Goal: Task Accomplishment & Management: Manage account settings

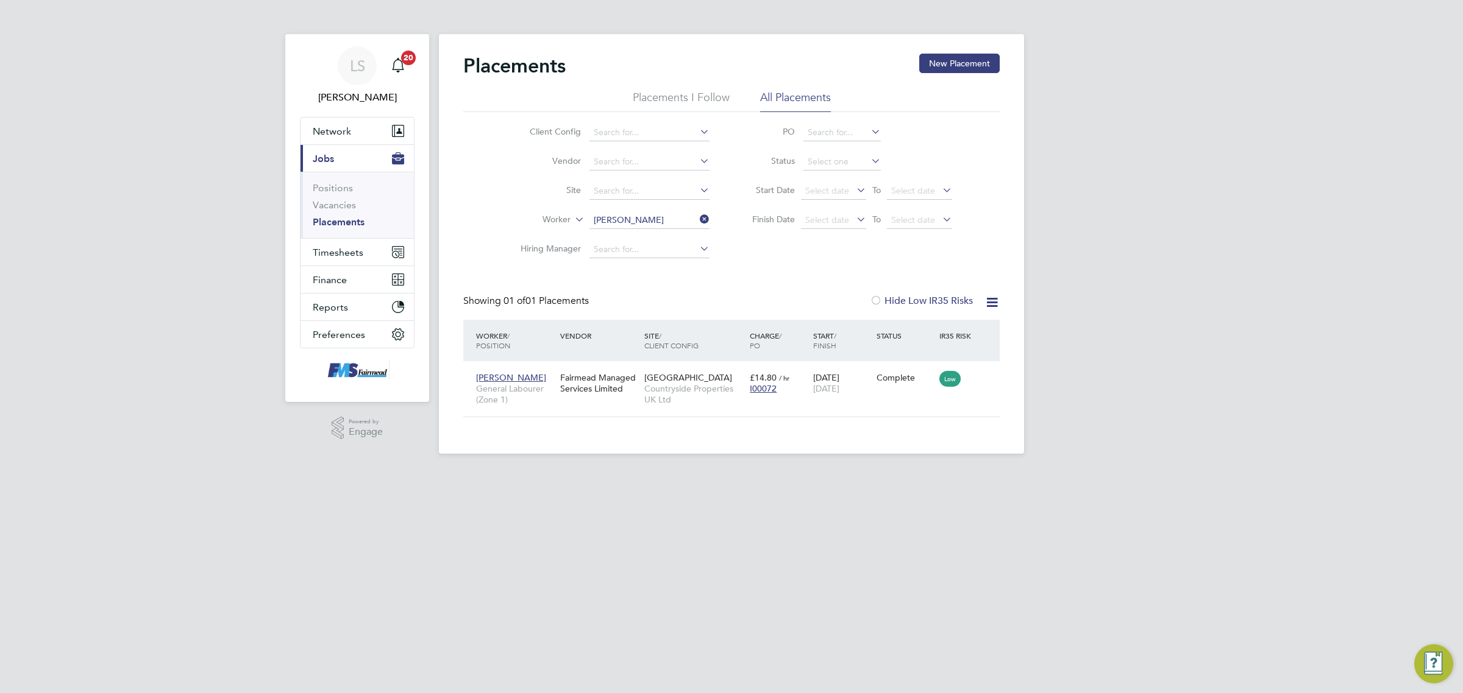
scroll to position [12, 57]
click at [340, 249] on span "Timesheets" at bounding box center [338, 253] width 51 height 12
click at [343, 215] on link "Timesheets" at bounding box center [338, 216] width 51 height 12
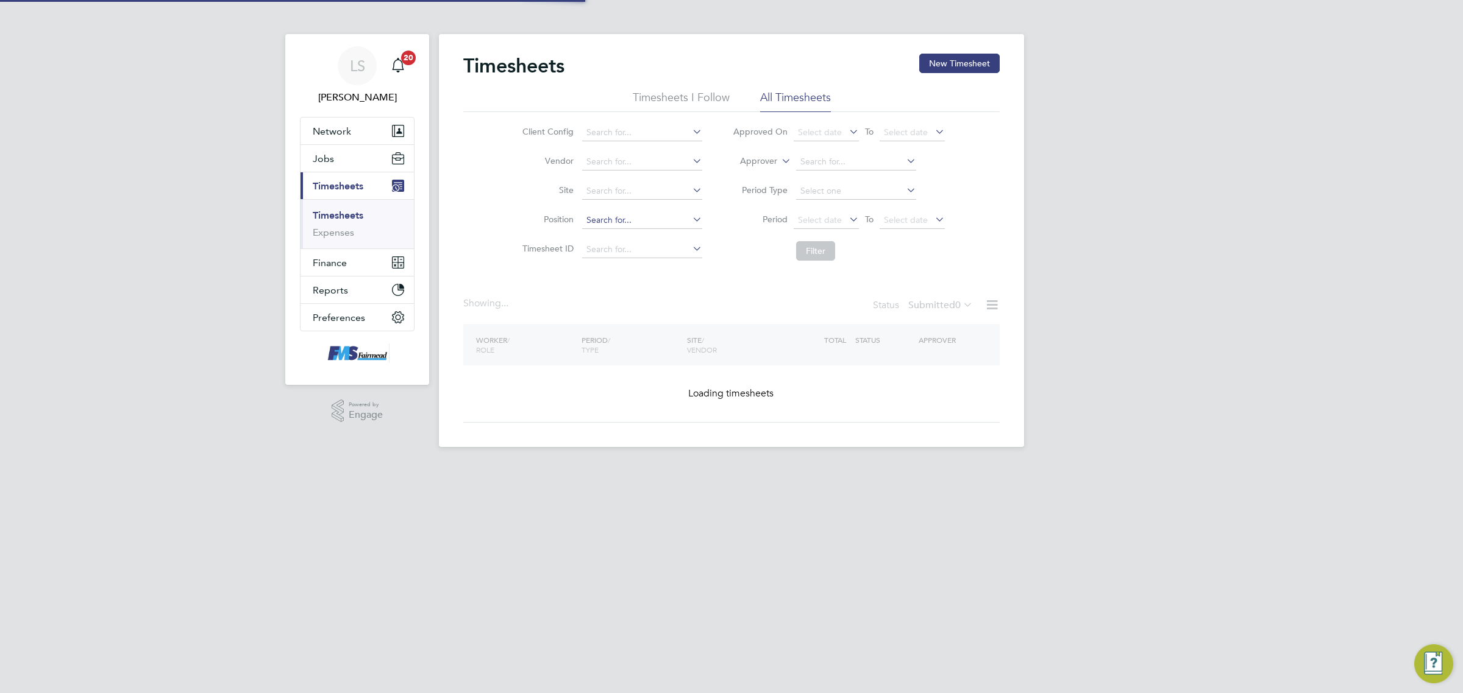
click at [656, 219] on input at bounding box center [642, 220] width 120 height 17
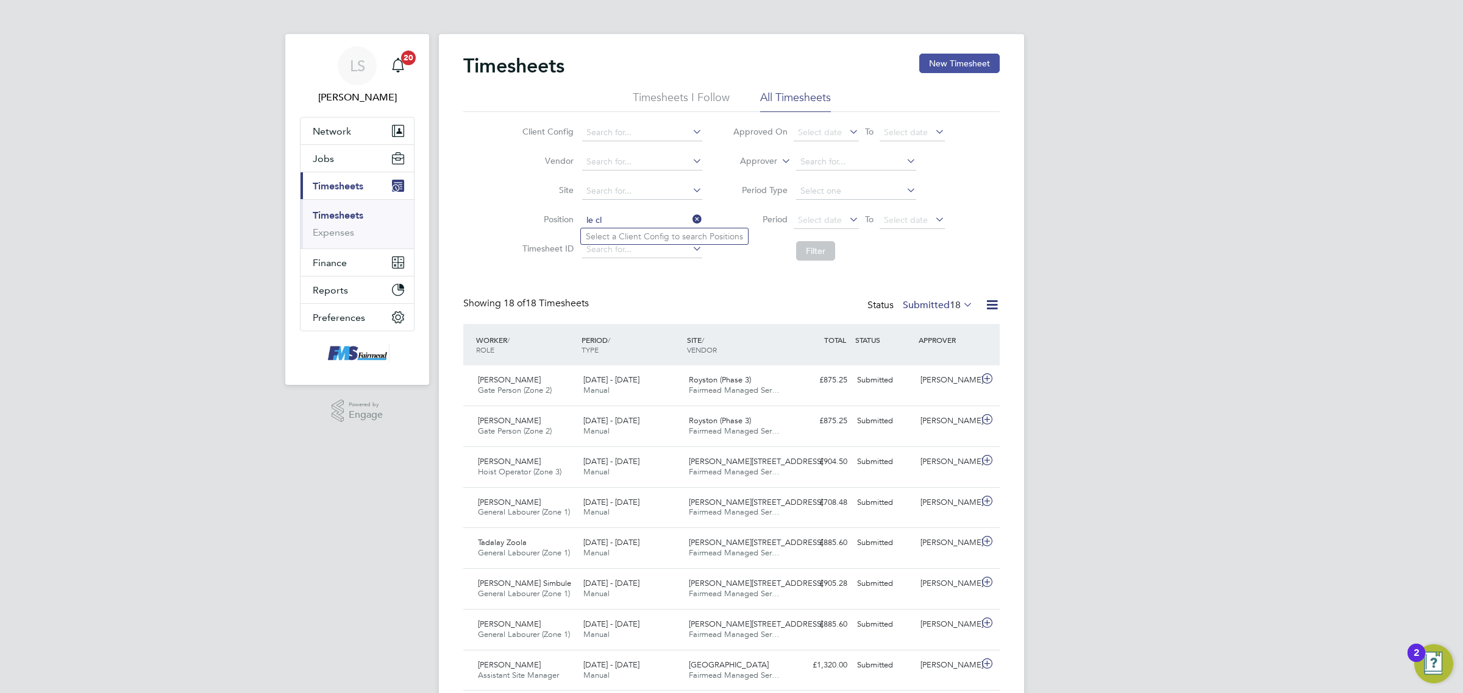
type input "le cl"
click at [979, 61] on button "New Timesheet" at bounding box center [959, 64] width 80 height 20
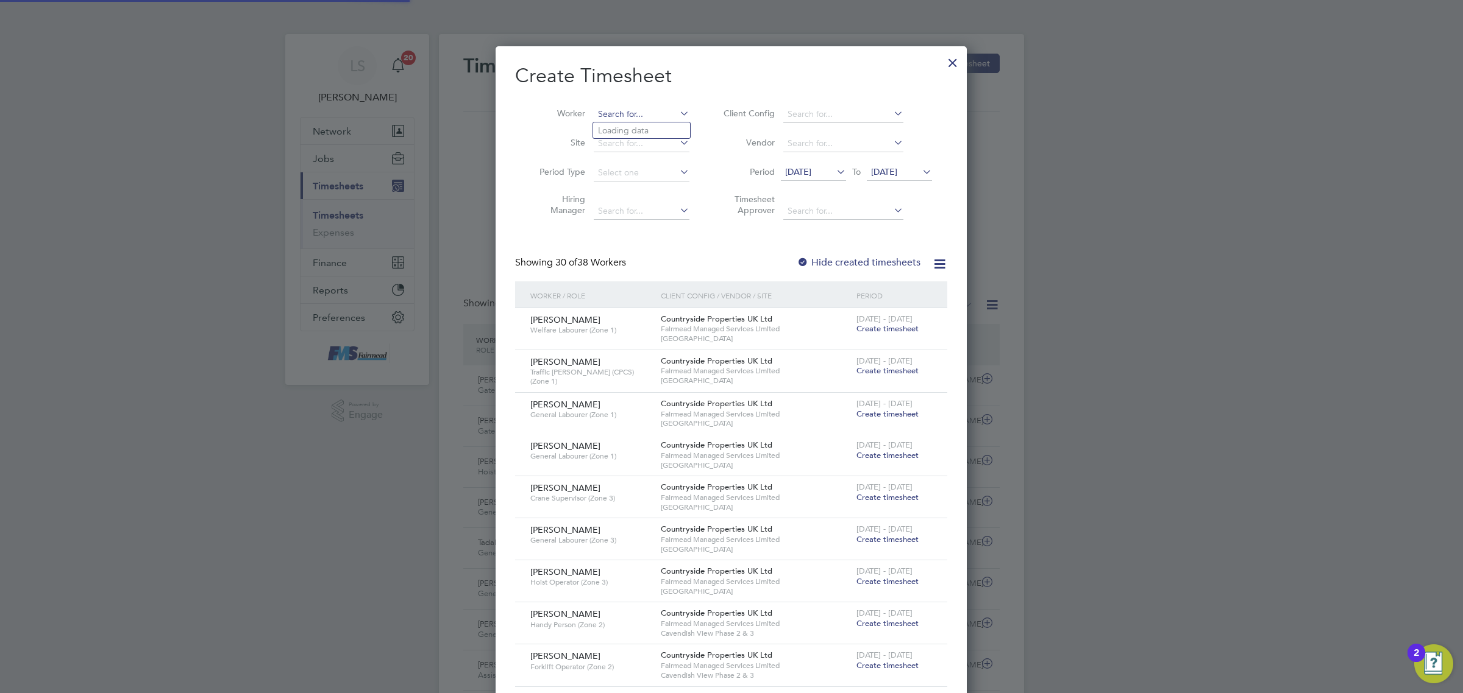
click at [643, 115] on input at bounding box center [642, 114] width 96 height 17
click at [628, 195] on li "[PERSON_NAME]" at bounding box center [668, 197] width 151 height 16
type input "[PERSON_NAME]"
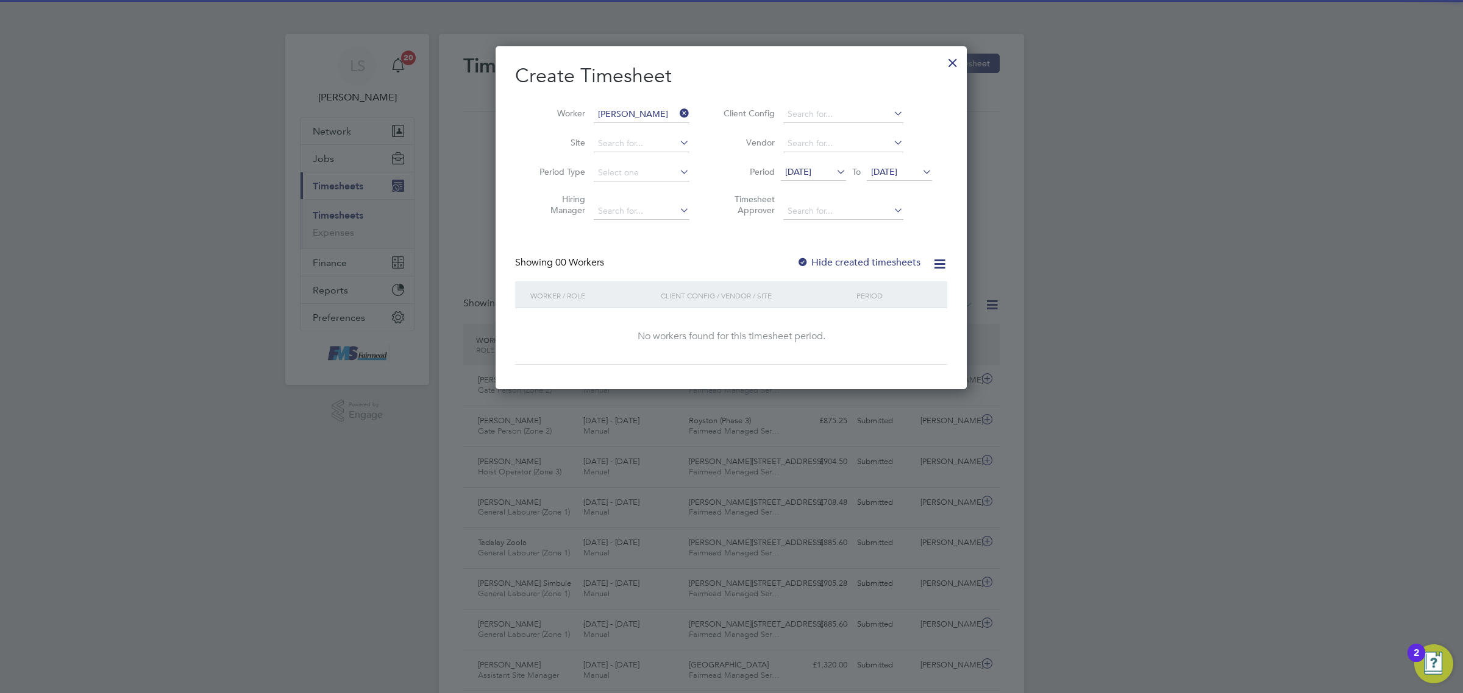
click at [851, 264] on label "Hide created timesheets" at bounding box center [858, 263] width 124 height 12
click at [915, 166] on div "[DATE] To [DATE]" at bounding box center [856, 173] width 151 height 17
click at [897, 169] on span "[DATE]" at bounding box center [884, 171] width 26 height 11
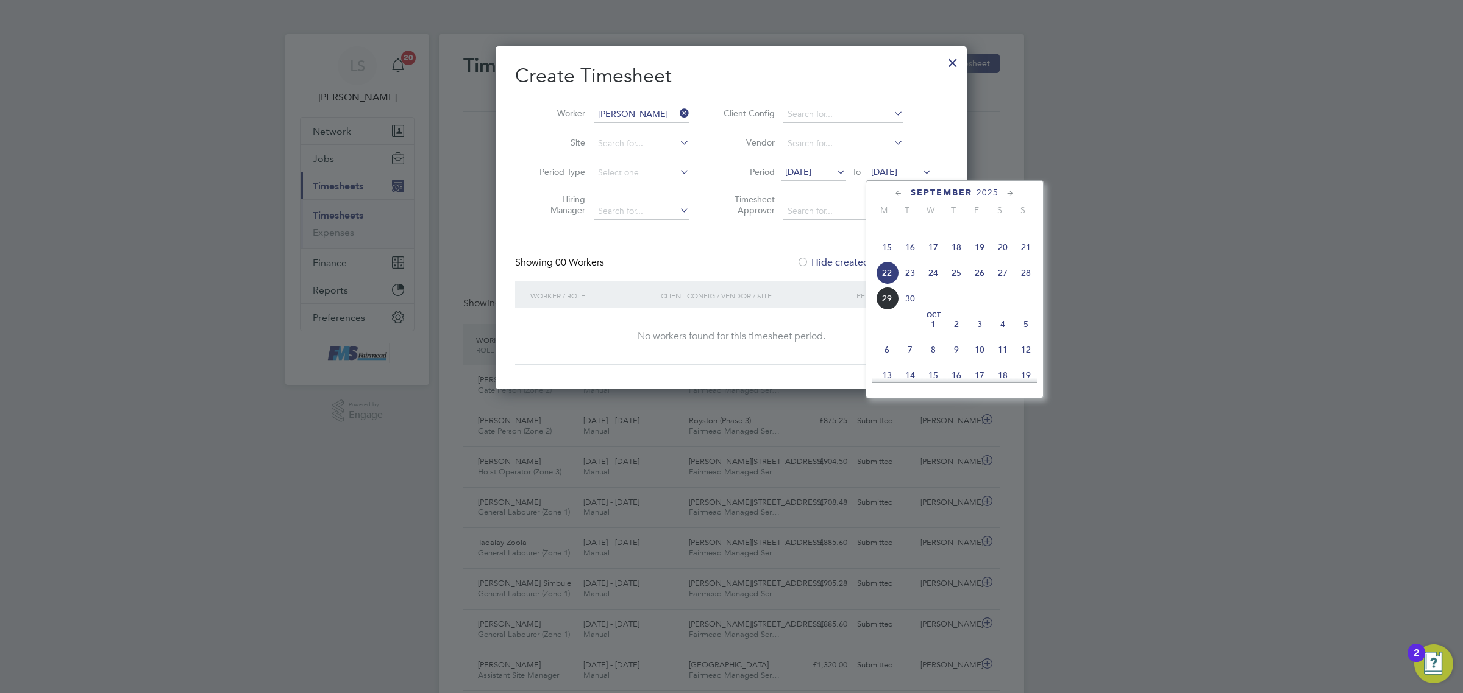
click at [1018, 282] on span "28" at bounding box center [1025, 272] width 23 height 23
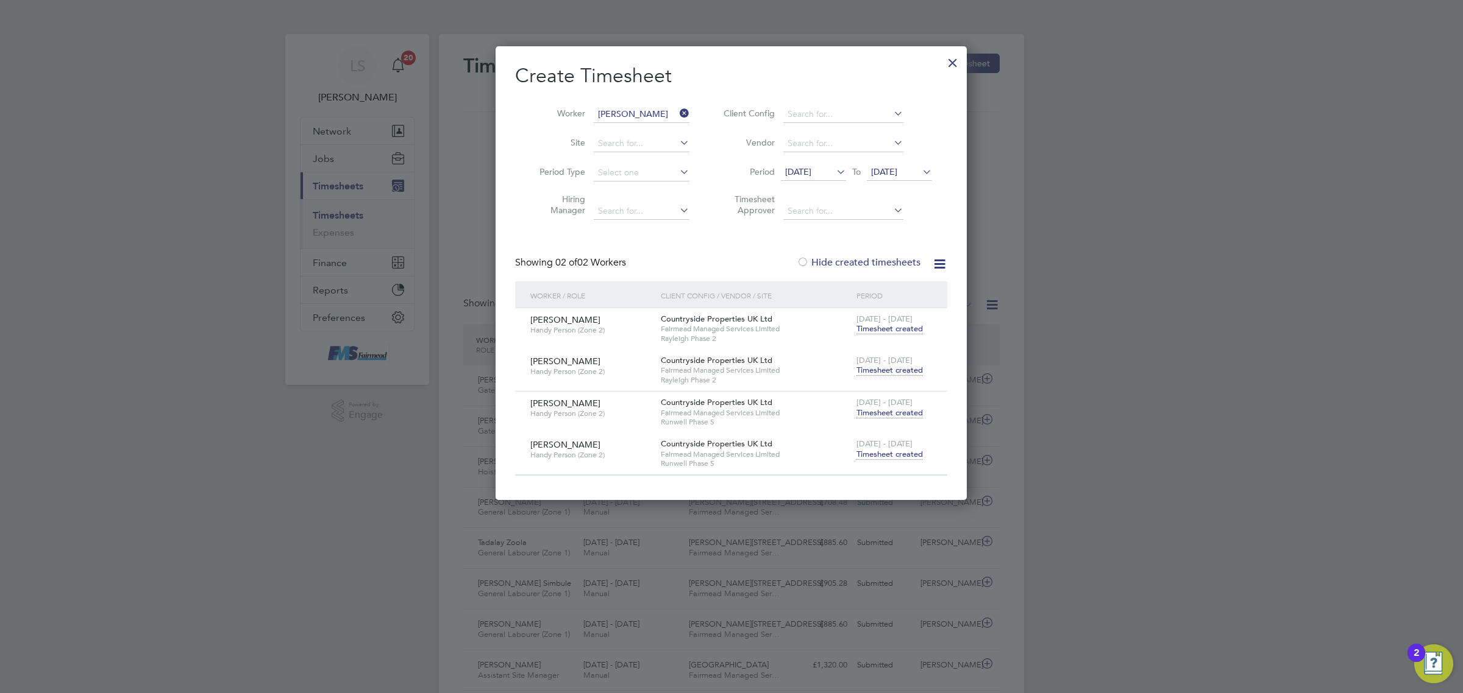
click at [887, 454] on span "Timesheet created" at bounding box center [889, 454] width 66 height 11
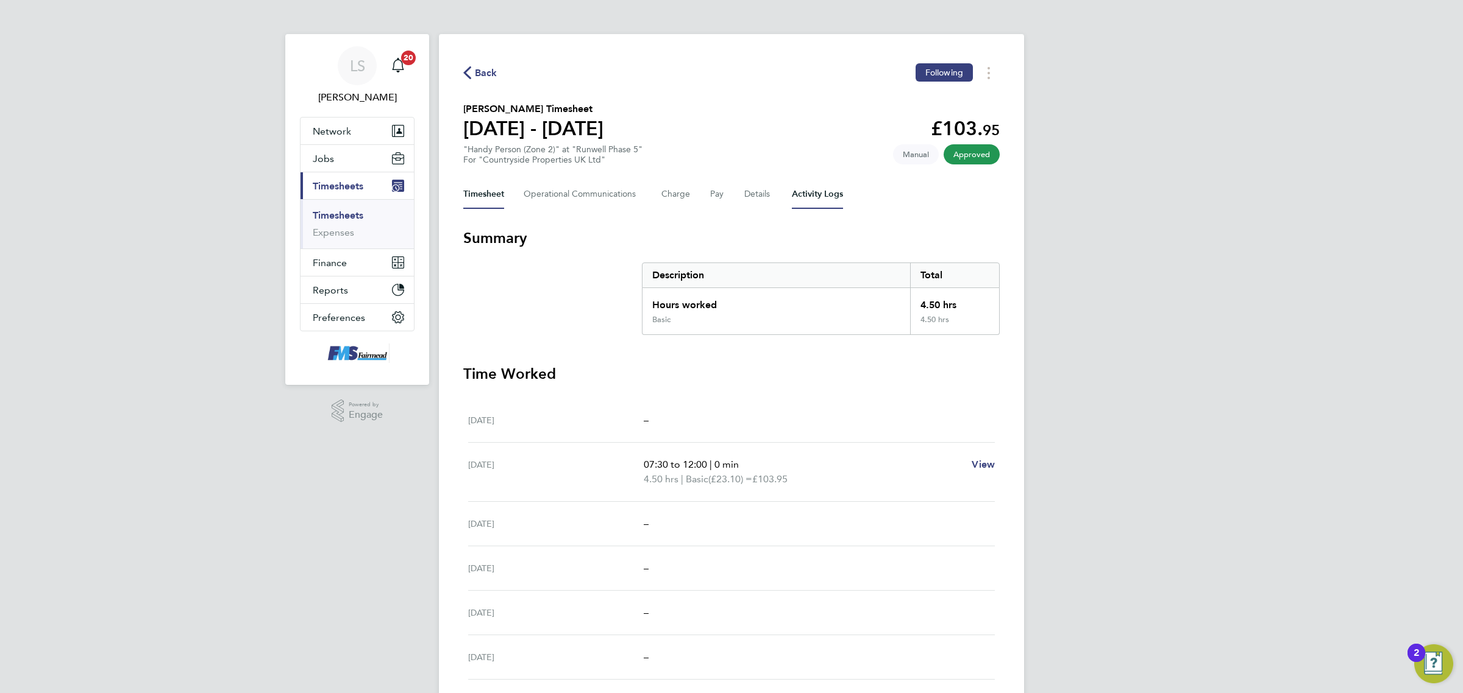
click at [807, 202] on Logs-tab "Activity Logs" at bounding box center [817, 194] width 51 height 29
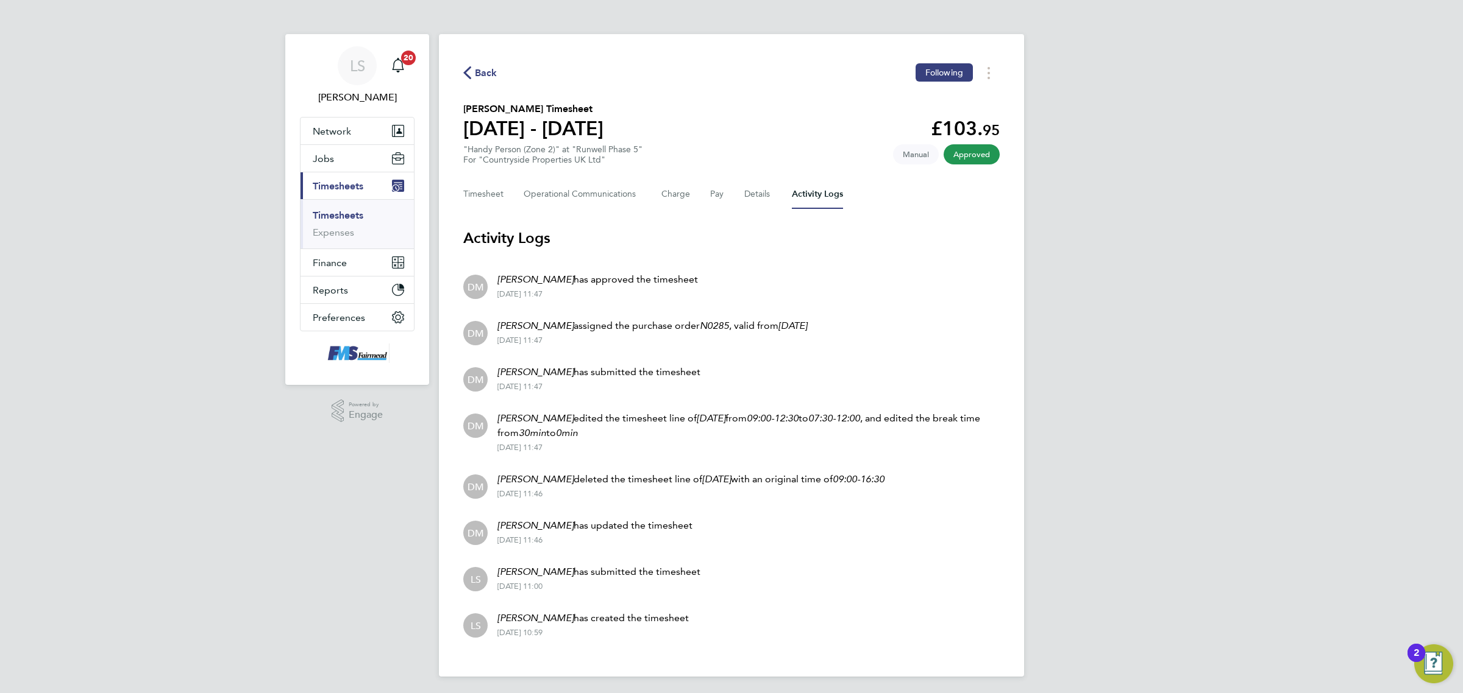
click at [484, 73] on span "Back" at bounding box center [486, 73] width 23 height 15
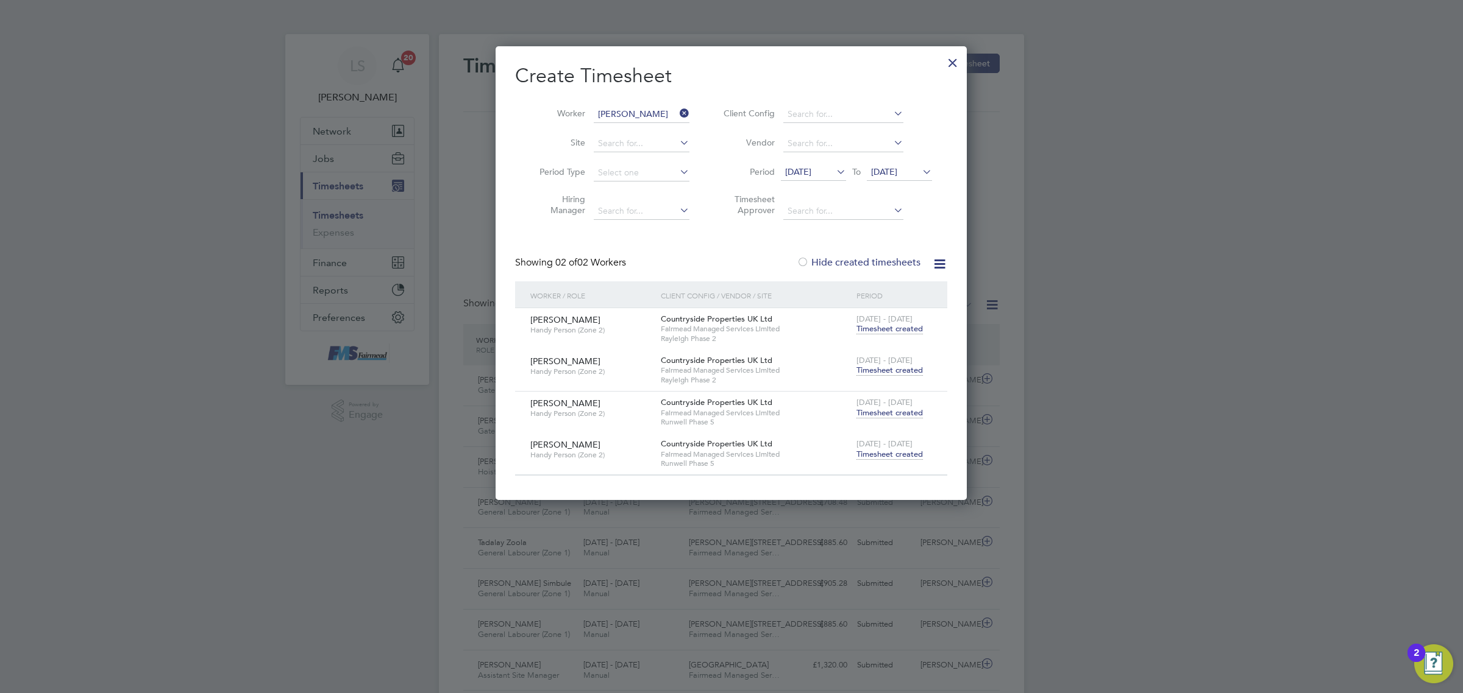
click at [892, 455] on span "Timesheet created" at bounding box center [889, 454] width 66 height 11
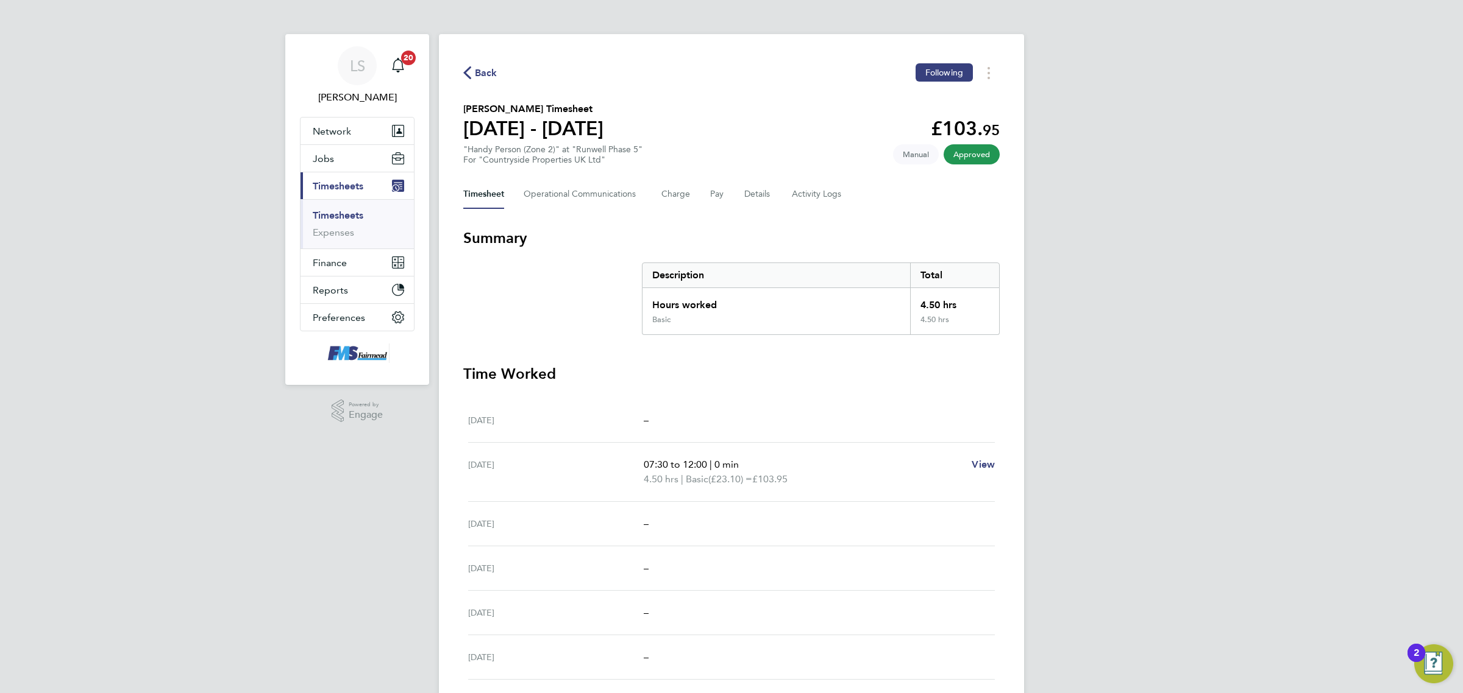
click at [494, 69] on span "Back" at bounding box center [486, 73] width 23 height 15
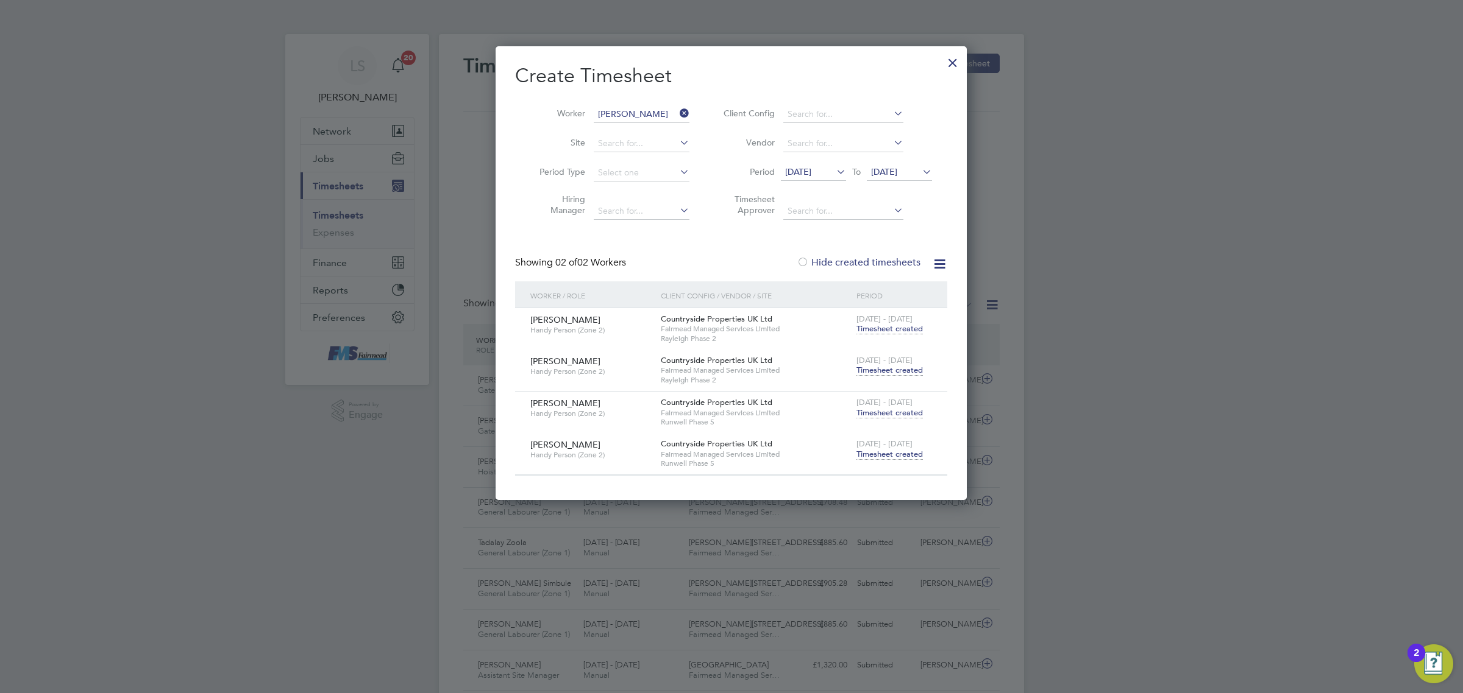
click at [885, 369] on span "Timesheet created" at bounding box center [889, 370] width 66 height 11
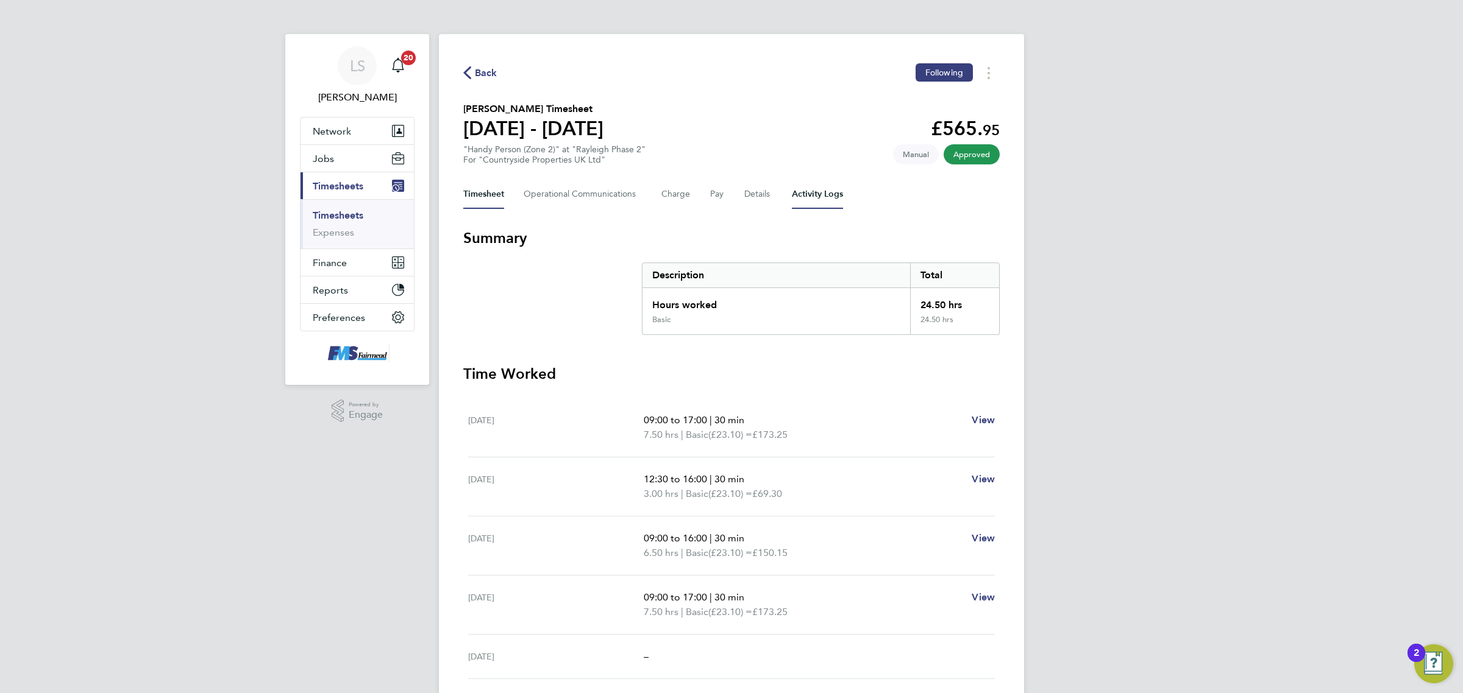
click at [815, 194] on Logs-tab "Activity Logs" at bounding box center [817, 194] width 51 height 29
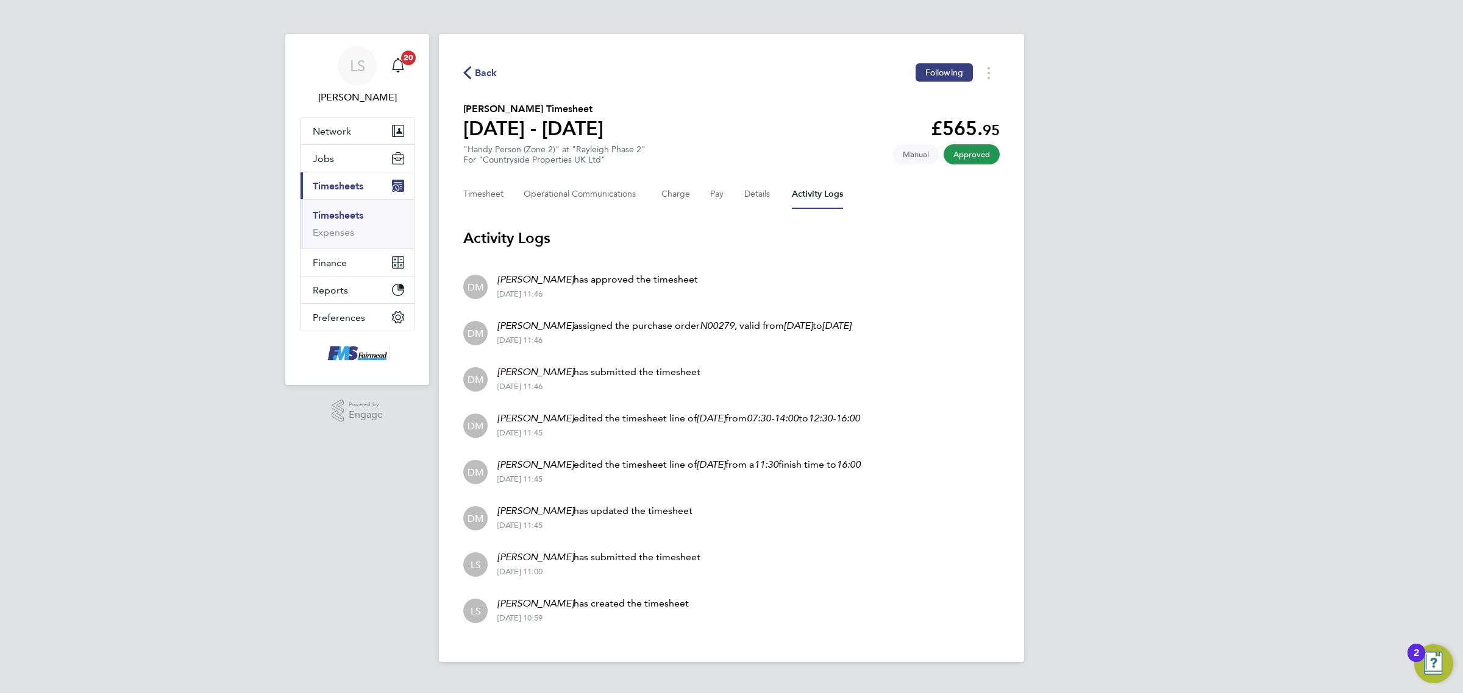
click at [480, 172] on div "Back Following [PERSON_NAME] Timesheet [DATE] - [DATE] £565. 95 "Handy Person (…" at bounding box center [731, 348] width 585 height 628
click at [484, 190] on button "Timesheet" at bounding box center [483, 194] width 41 height 29
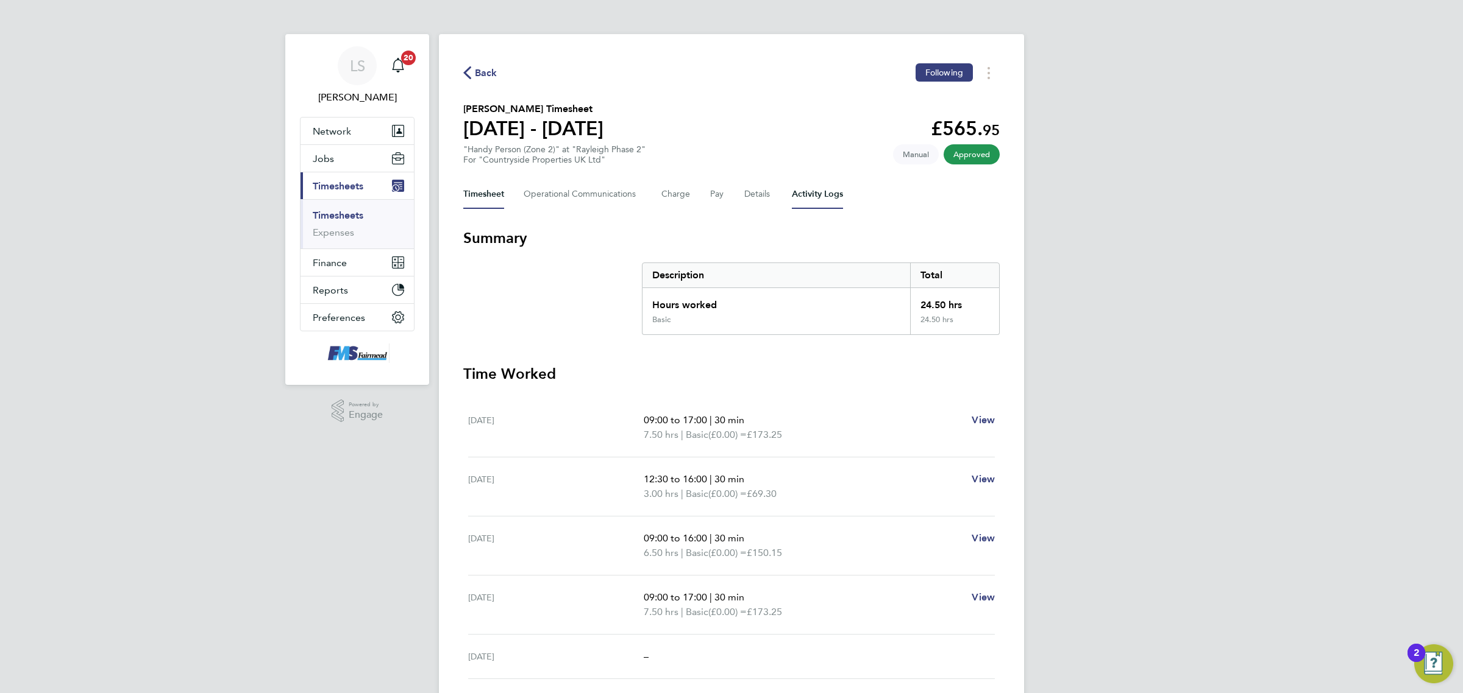
click at [821, 185] on Logs-tab "Activity Logs" at bounding box center [817, 194] width 51 height 29
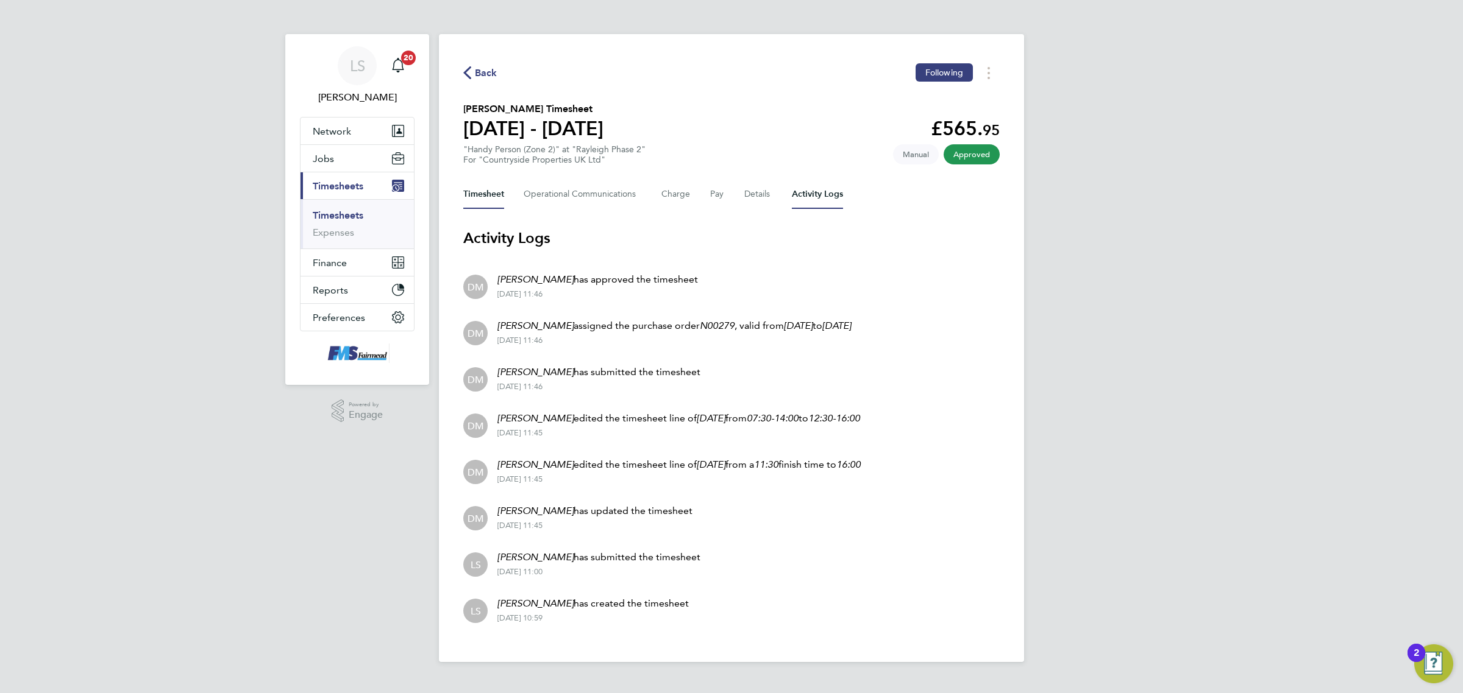
click at [481, 191] on button "Timesheet" at bounding box center [483, 194] width 41 height 29
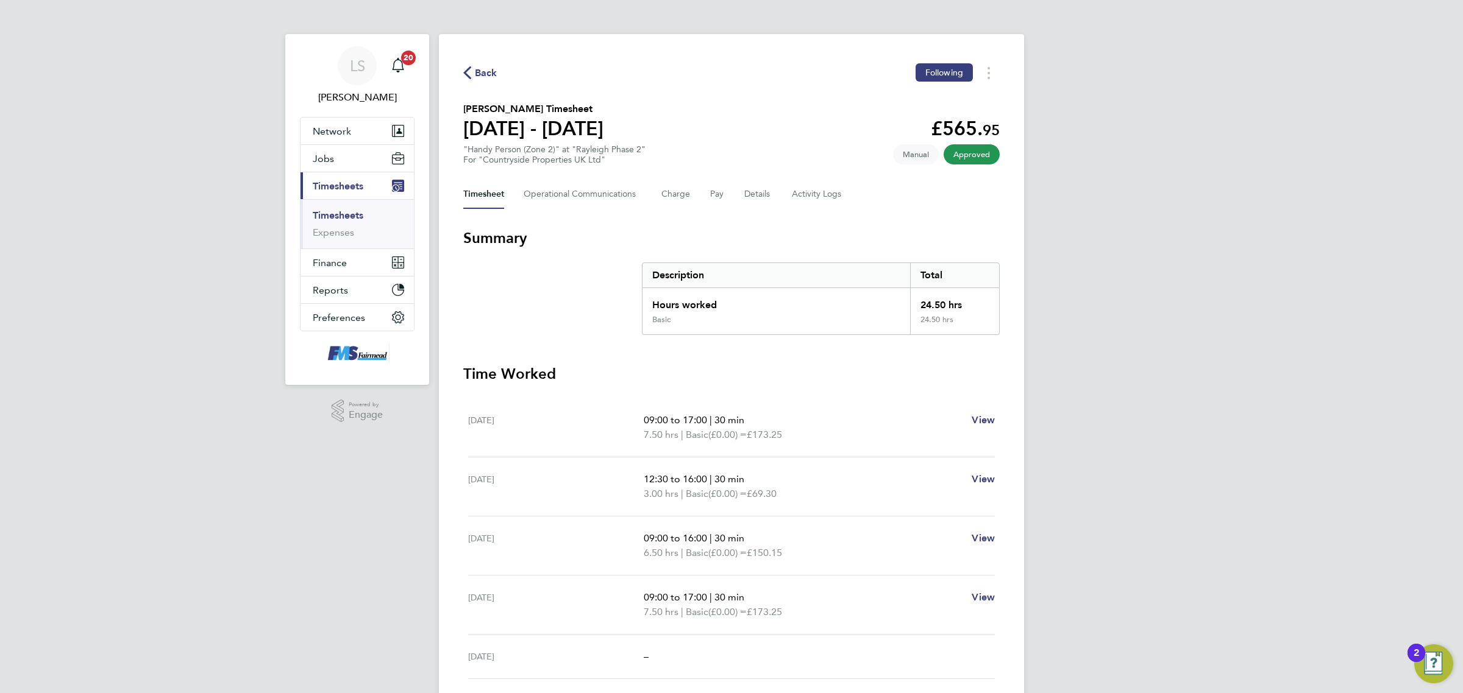
drag, startPoint x: 791, startPoint y: 555, endPoint x: 640, endPoint y: 533, distance: 152.0
click at [640, 533] on div "[DATE] 09:00 to 16:00 | 30 min 6.50 hrs | Basic (£0.00) = £150.15 View" at bounding box center [731, 546] width 527 height 59
drag, startPoint x: 821, startPoint y: 617, endPoint x: 633, endPoint y: 589, distance: 191.1
click at [633, 589] on div "[DATE] 09:00 to 17:00 | 30 min 7.50 hrs | Basic (£0.00) = £173.25 View" at bounding box center [731, 605] width 527 height 59
click at [824, 193] on Logs-tab "Activity Logs" at bounding box center [817, 194] width 51 height 29
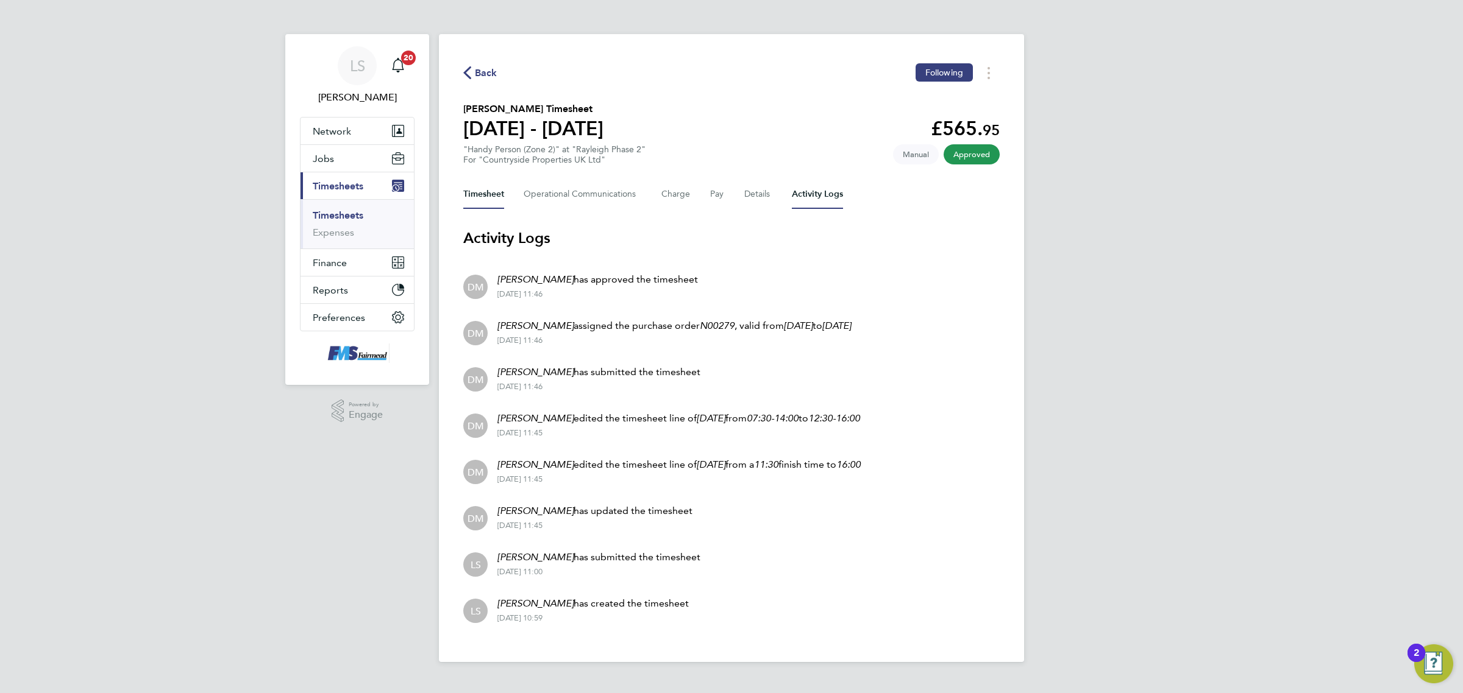
click at [485, 192] on button "Timesheet" at bounding box center [483, 194] width 41 height 29
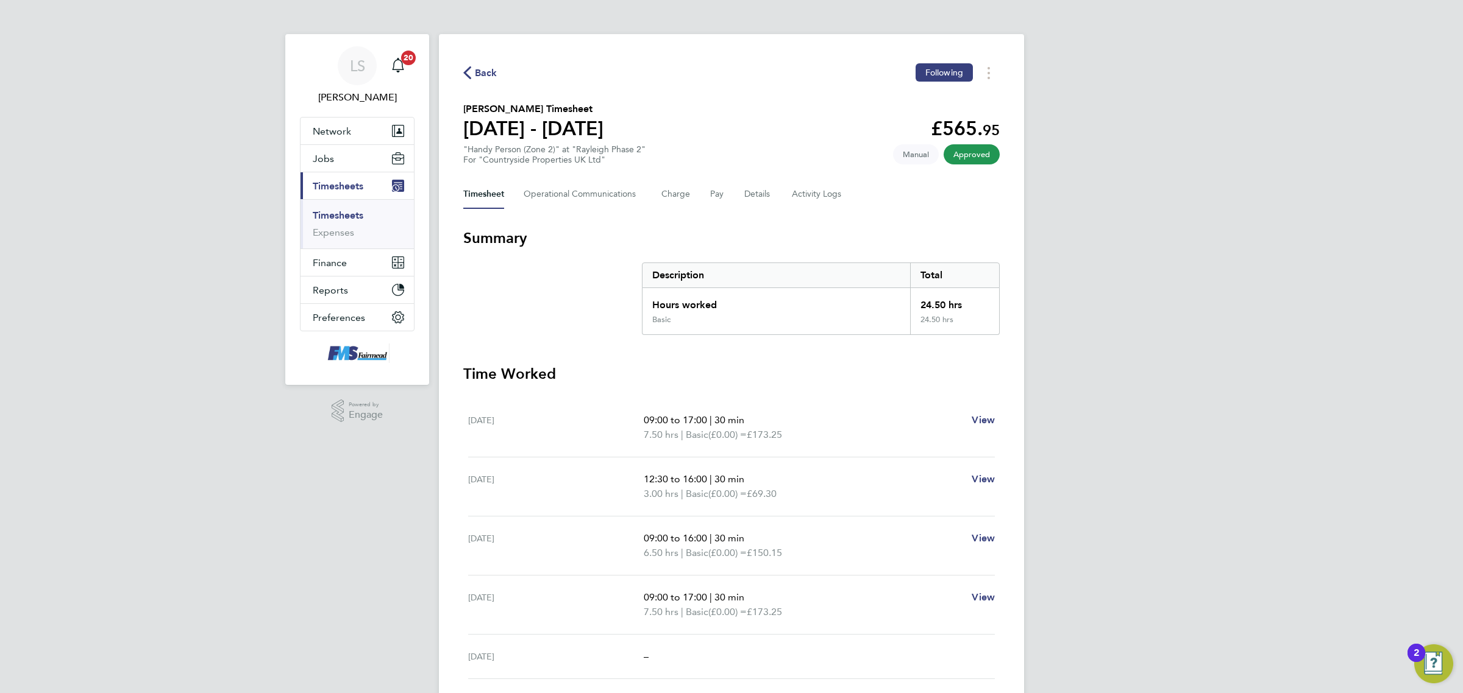
drag, startPoint x: 810, startPoint y: 439, endPoint x: 629, endPoint y: 421, distance: 182.5
click at [629, 421] on div "[DATE] 09:00 to 17:00 | 30 min 7.50 hrs | Basic (£0.00) = £173.25 View" at bounding box center [731, 428] width 527 height 59
click at [835, 485] on p "12:30 to 16:00 | 30 min" at bounding box center [803, 479] width 318 height 15
drag, startPoint x: 839, startPoint y: 495, endPoint x: 611, endPoint y: 467, distance: 229.7
click at [611, 467] on div "[DATE] 12:30 to 16:00 | 30 min 3.00 hrs | Basic (£0.00) = £69.30 View" at bounding box center [731, 487] width 527 height 59
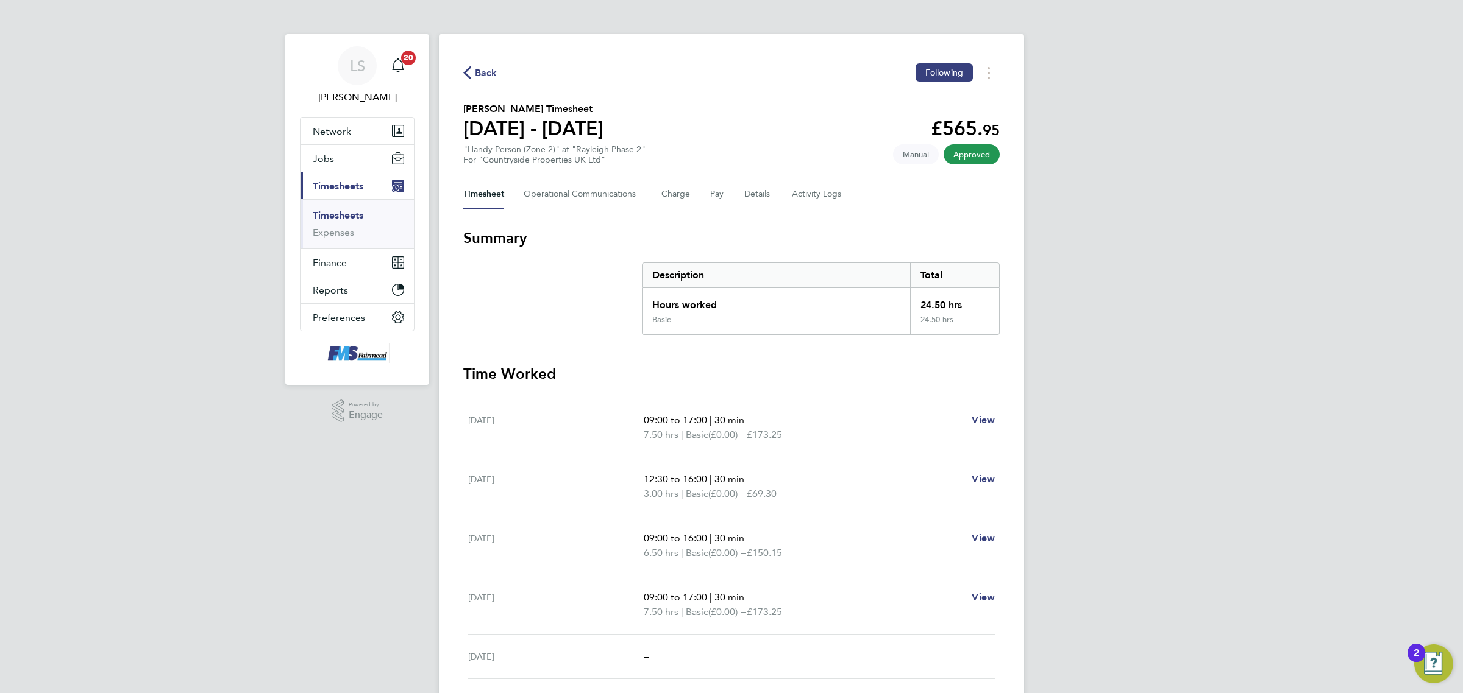
drag, startPoint x: 820, startPoint y: 555, endPoint x: 643, endPoint y: 540, distance: 178.0
click at [644, 540] on ul "09:00 to 16:00 | 30 min 6.50 hrs | Basic (£0.00) = £150.15" at bounding box center [803, 545] width 318 height 29
drag, startPoint x: 820, startPoint y: 617, endPoint x: 644, endPoint y: 598, distance: 176.5
click at [644, 598] on ul "09:00 to 17:00 | 30 min 7.50 hrs | Basic (£0.00) = £173.25" at bounding box center [803, 604] width 318 height 29
click at [498, 81] on div "Back Following" at bounding box center [731, 72] width 536 height 19
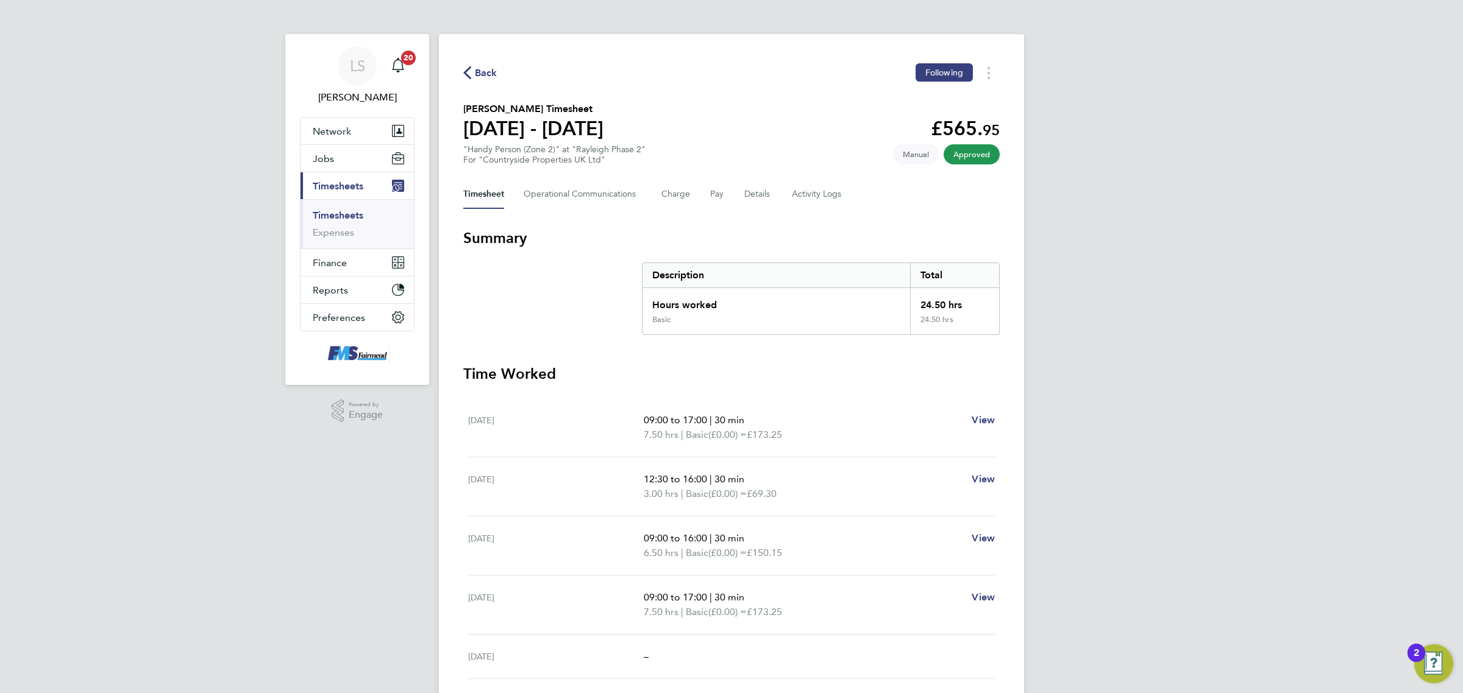
click at [492, 74] on span "Back" at bounding box center [486, 73] width 23 height 15
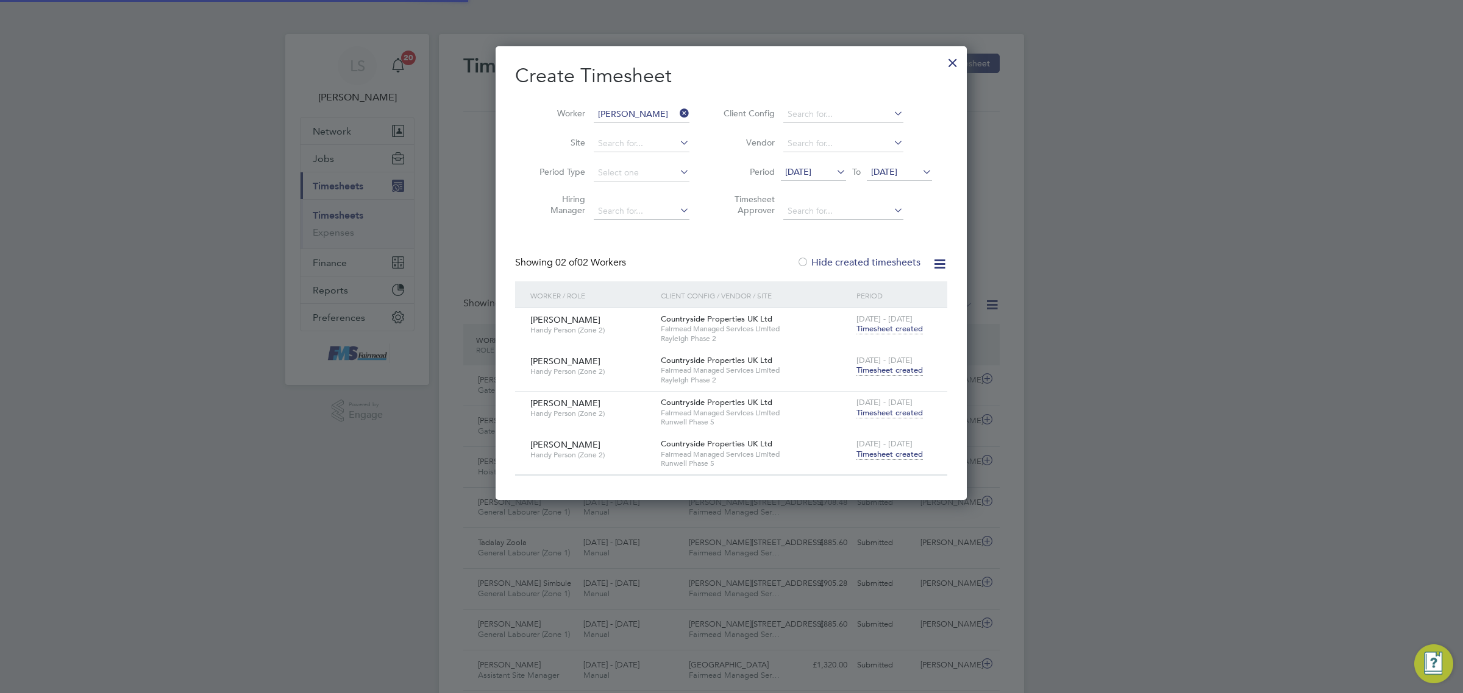
scroll to position [30, 105]
click at [904, 455] on span "Timesheet created" at bounding box center [889, 454] width 66 height 11
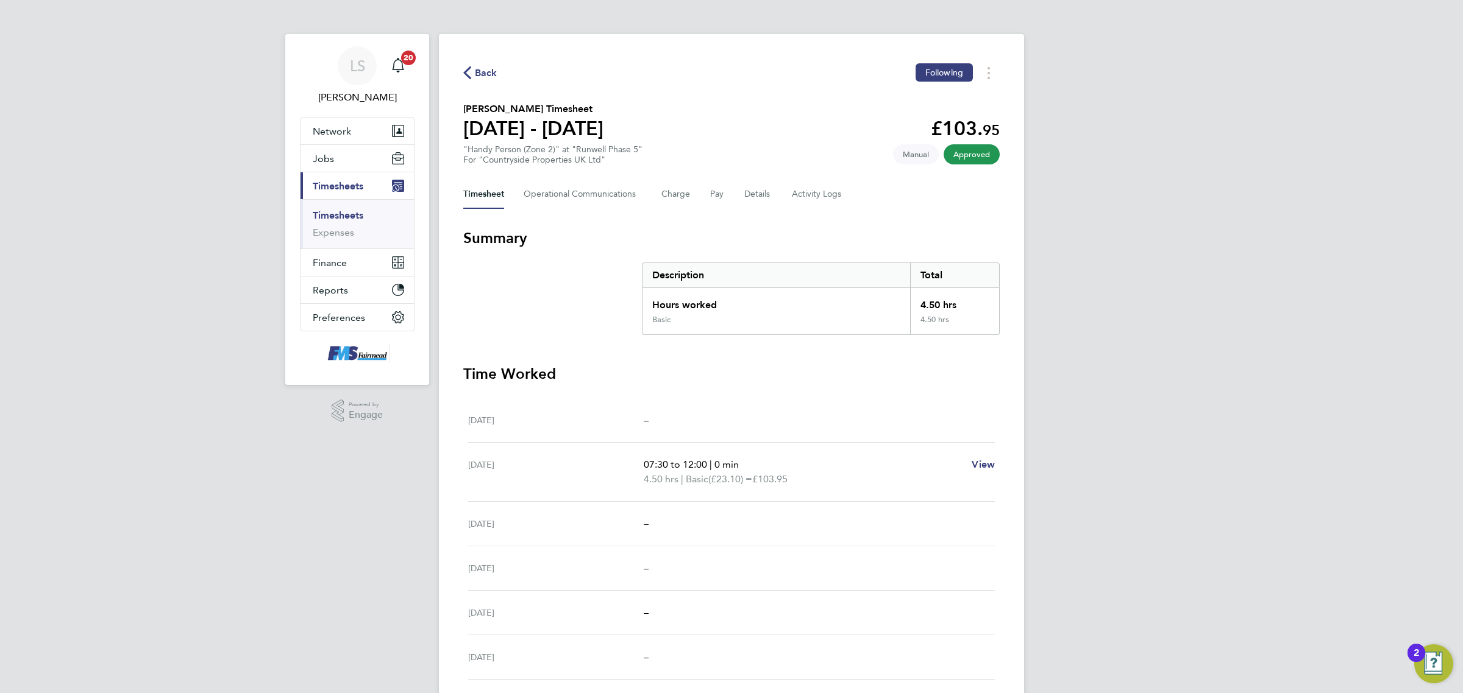
click at [477, 72] on span "Back" at bounding box center [486, 73] width 23 height 15
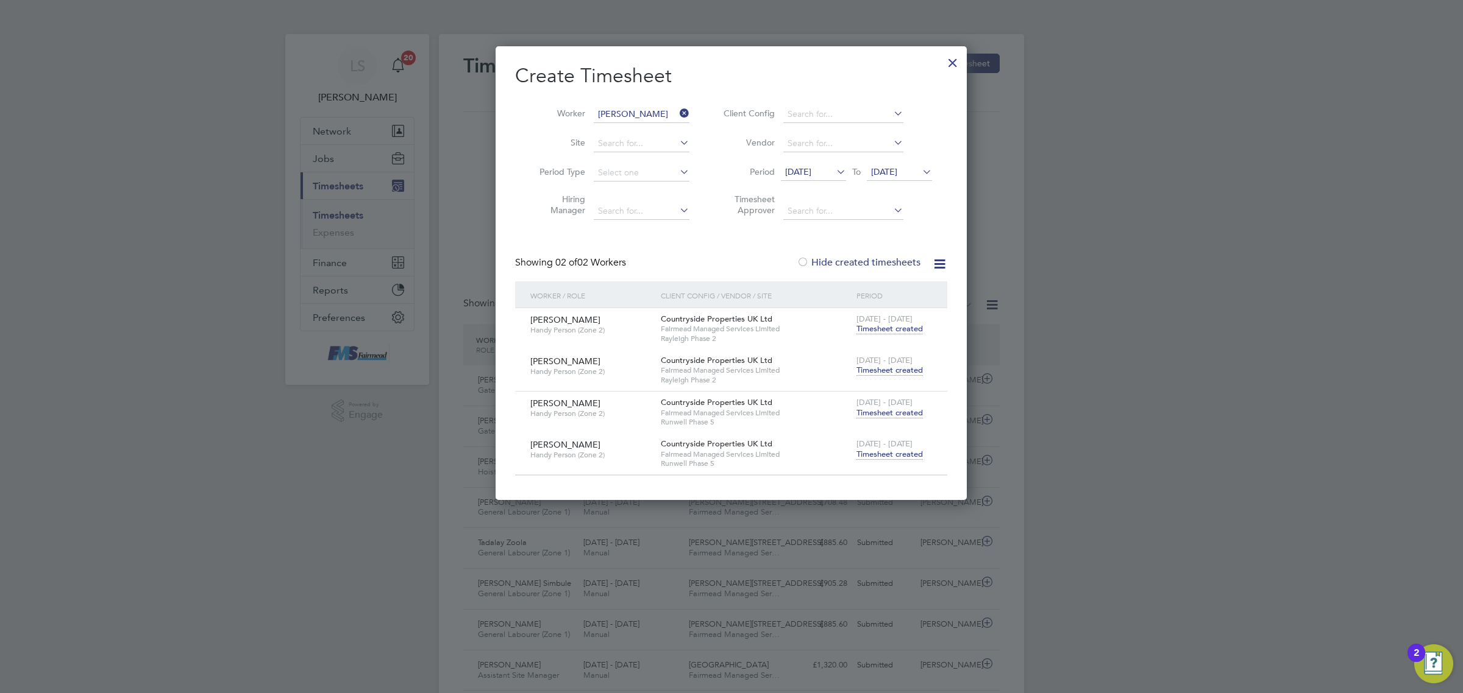
click at [887, 369] on span "Timesheet created" at bounding box center [889, 370] width 66 height 11
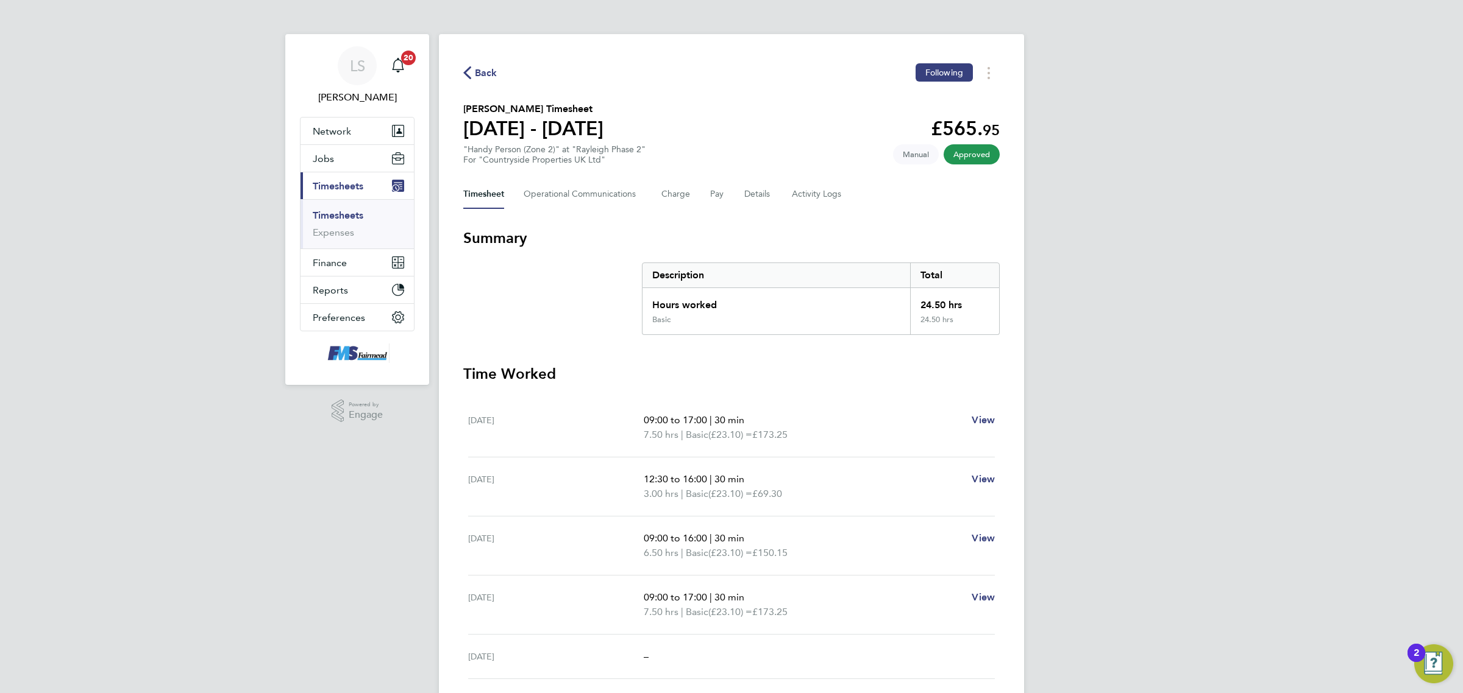
click at [489, 68] on span "Back" at bounding box center [486, 73] width 23 height 15
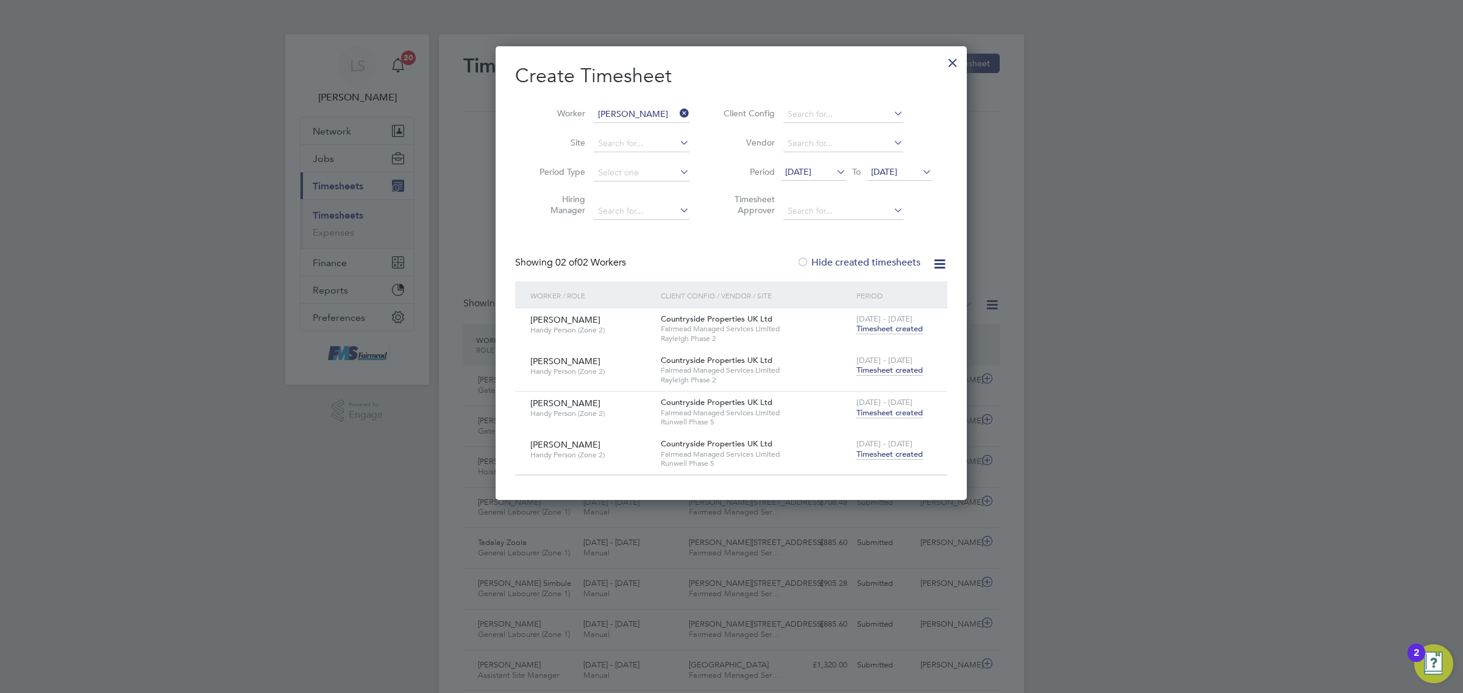
click at [958, 56] on div at bounding box center [953, 60] width 22 height 22
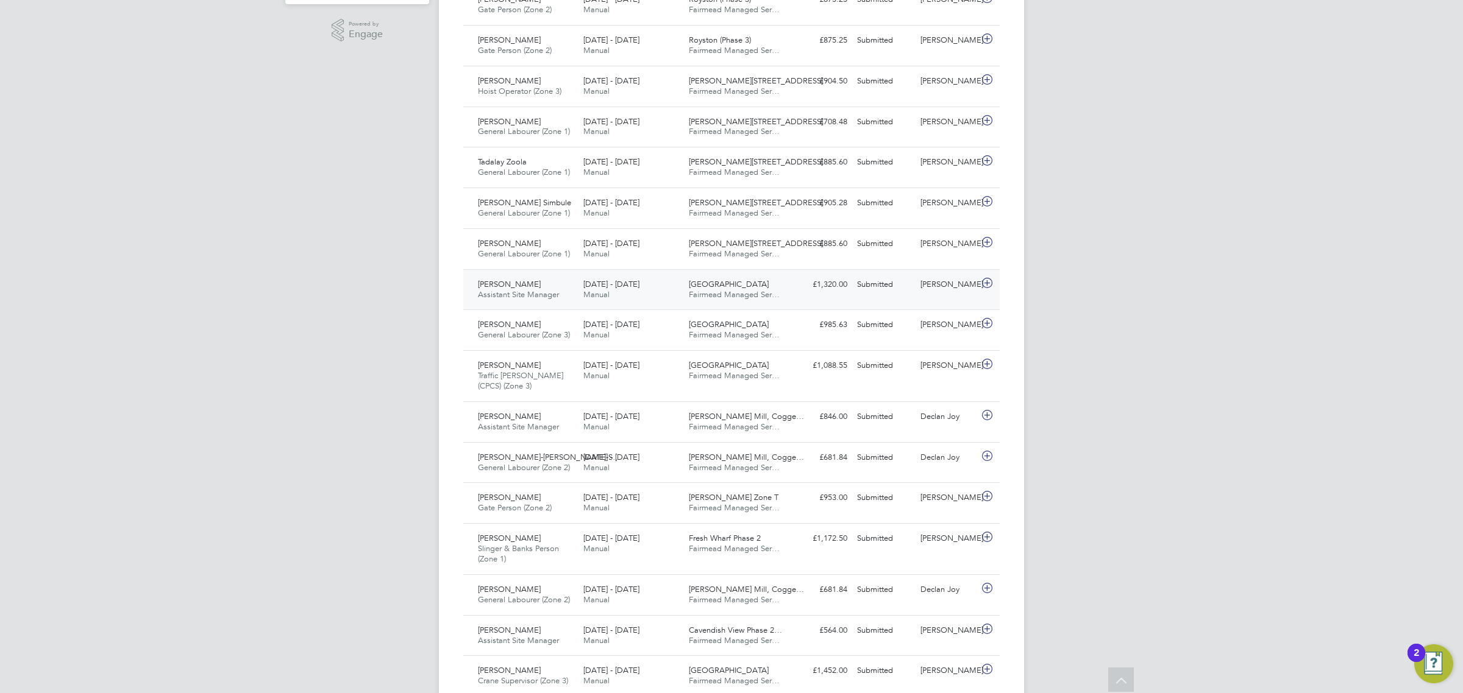
click at [954, 289] on div "[PERSON_NAME]" at bounding box center [946, 285] width 63 height 20
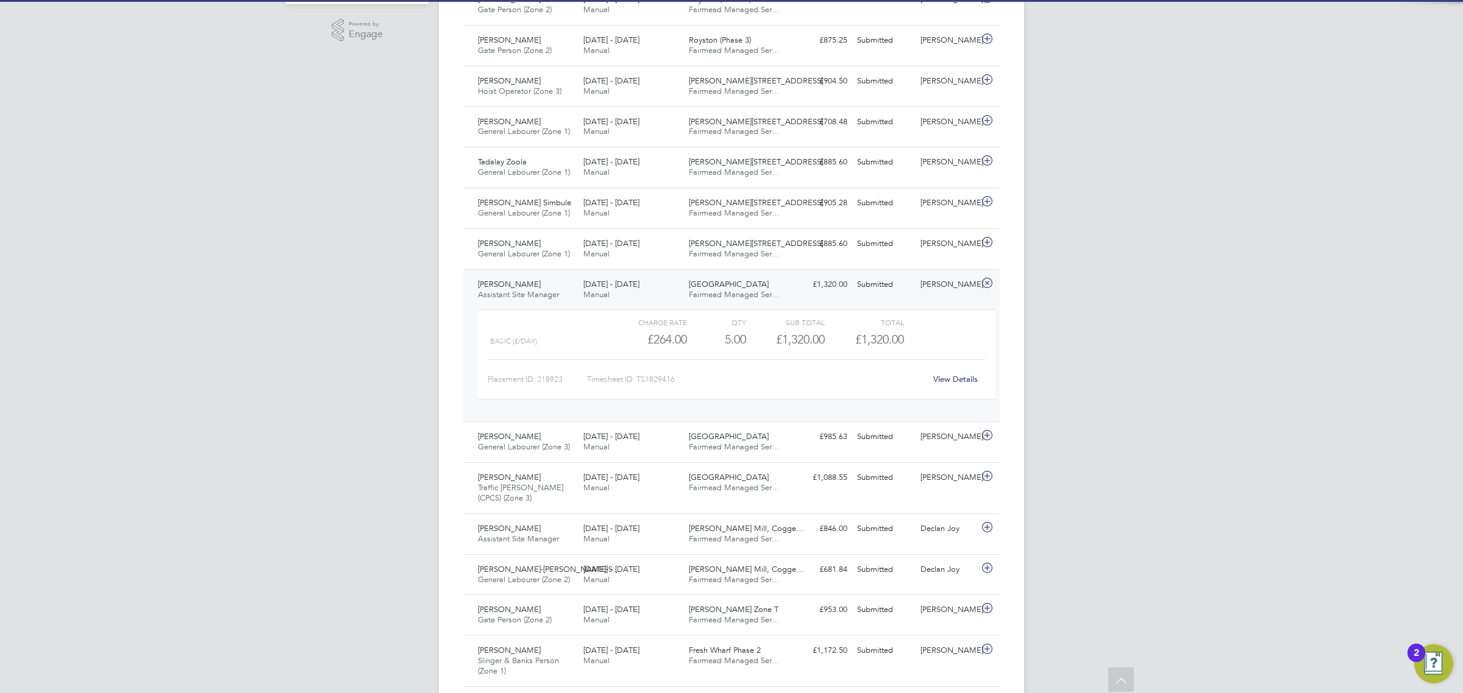
click at [942, 367] on div "Placement ID: 218923 Timesheet ID: TS1829416 View Details" at bounding box center [736, 375] width 497 height 30
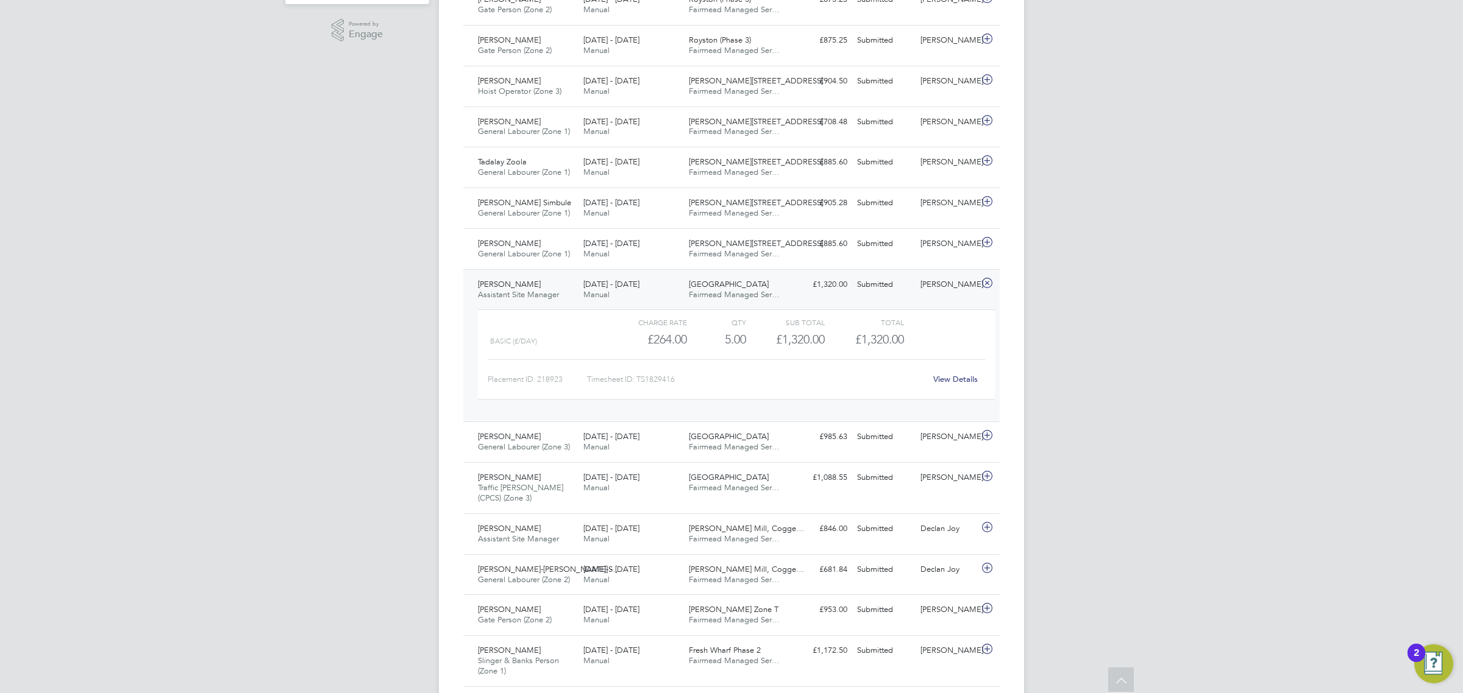
click at [958, 395] on div "Charge rate QTY Sub Total Total Basic (£/day) £264.00 5 5.00 5 £1,320.00 £1,320…" at bounding box center [736, 355] width 517 height 90
click at [958, 389] on div "View Details" at bounding box center [955, 380] width 60 height 20
click at [959, 385] on link "View Details" at bounding box center [955, 379] width 44 height 10
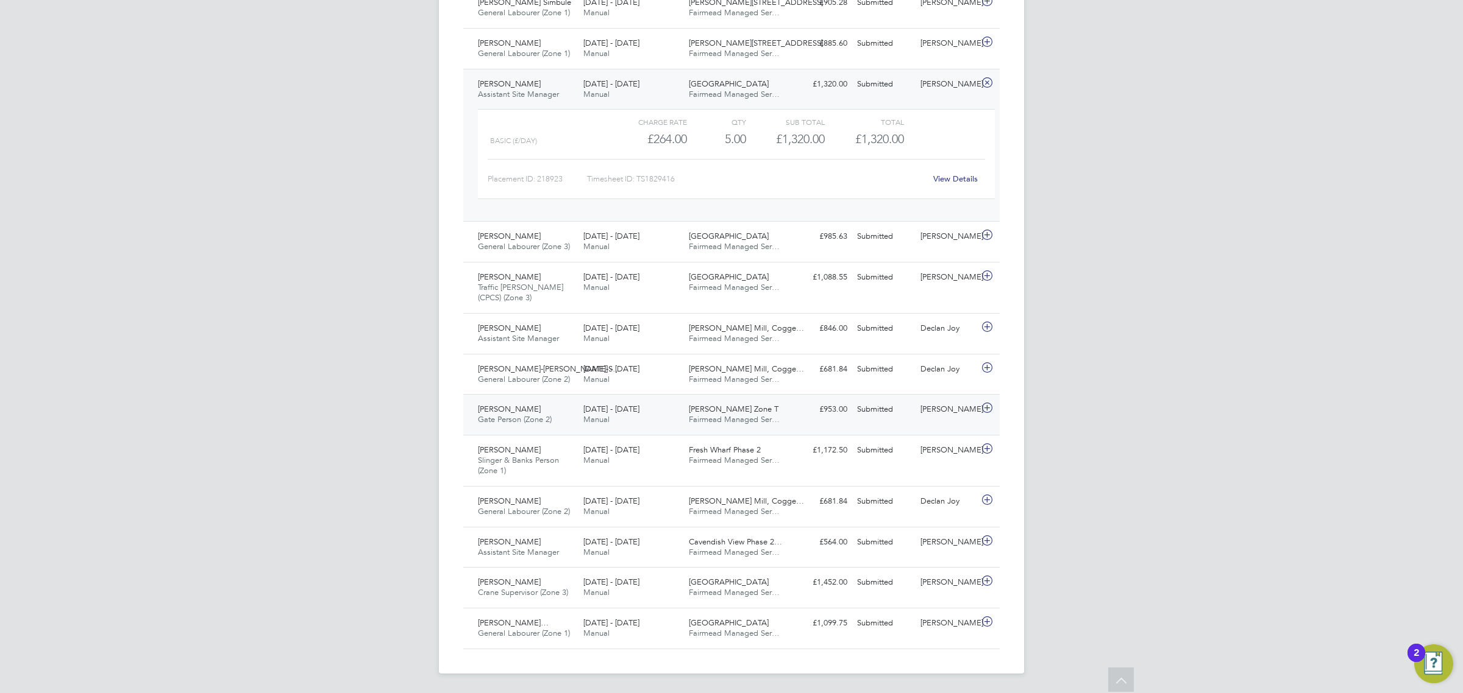
scroll to position [584, 0]
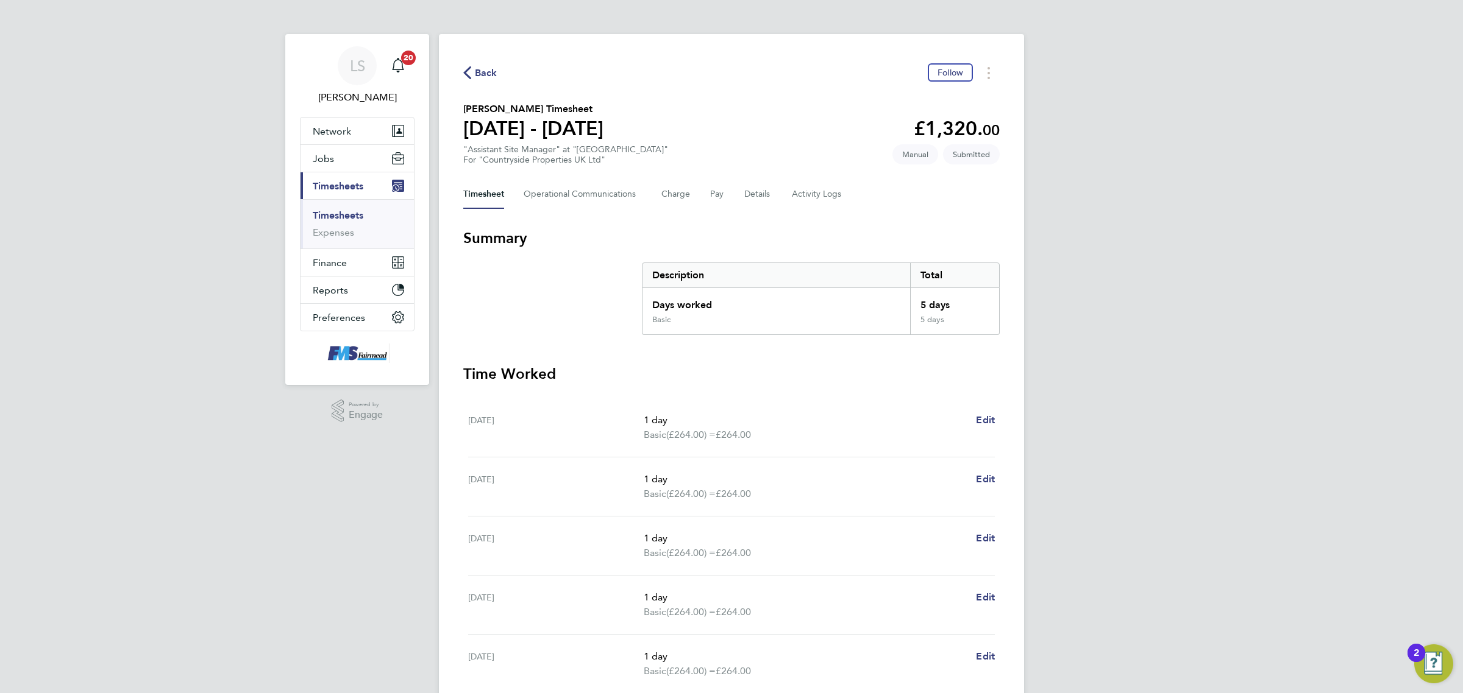
click at [773, 200] on div "Timesheet Operational Communications Charge Pay Details Activity Logs" at bounding box center [731, 194] width 536 height 29
click at [767, 196] on button "Details" at bounding box center [758, 194] width 28 height 29
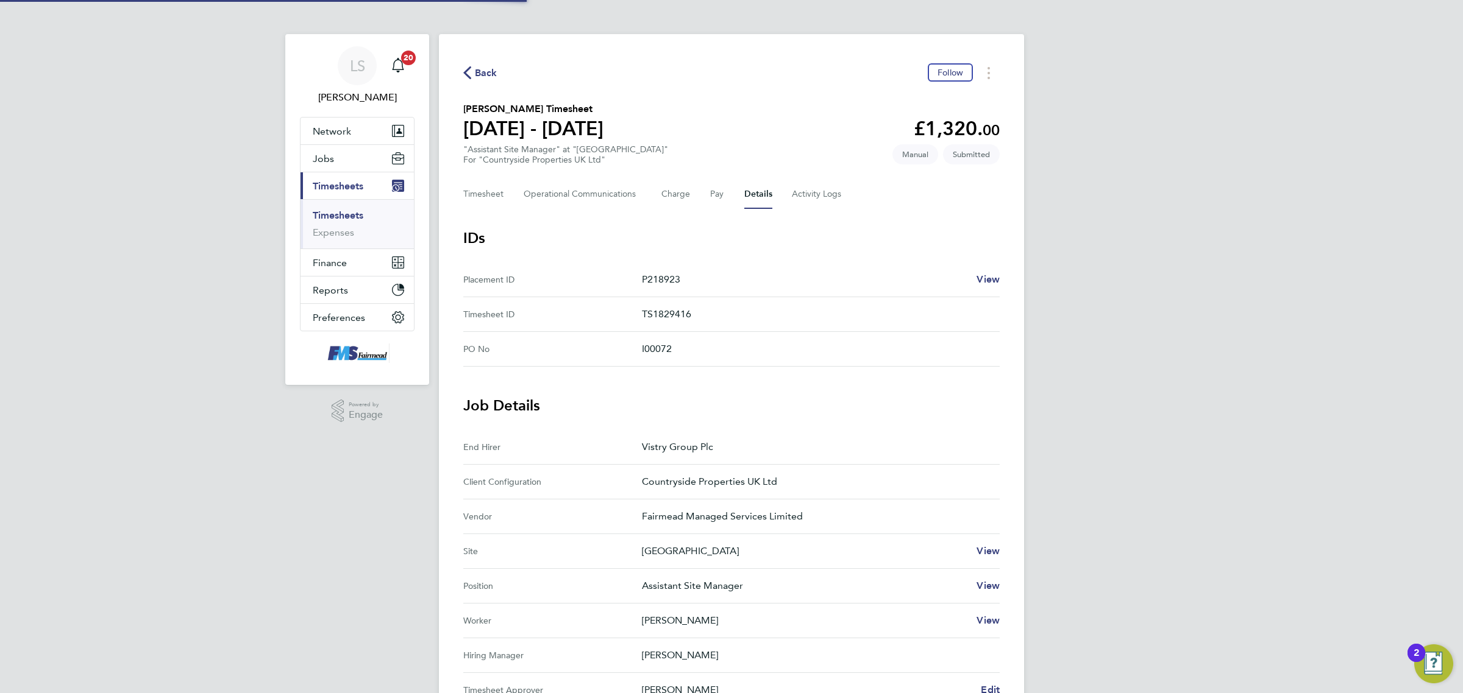
scroll to position [289, 0]
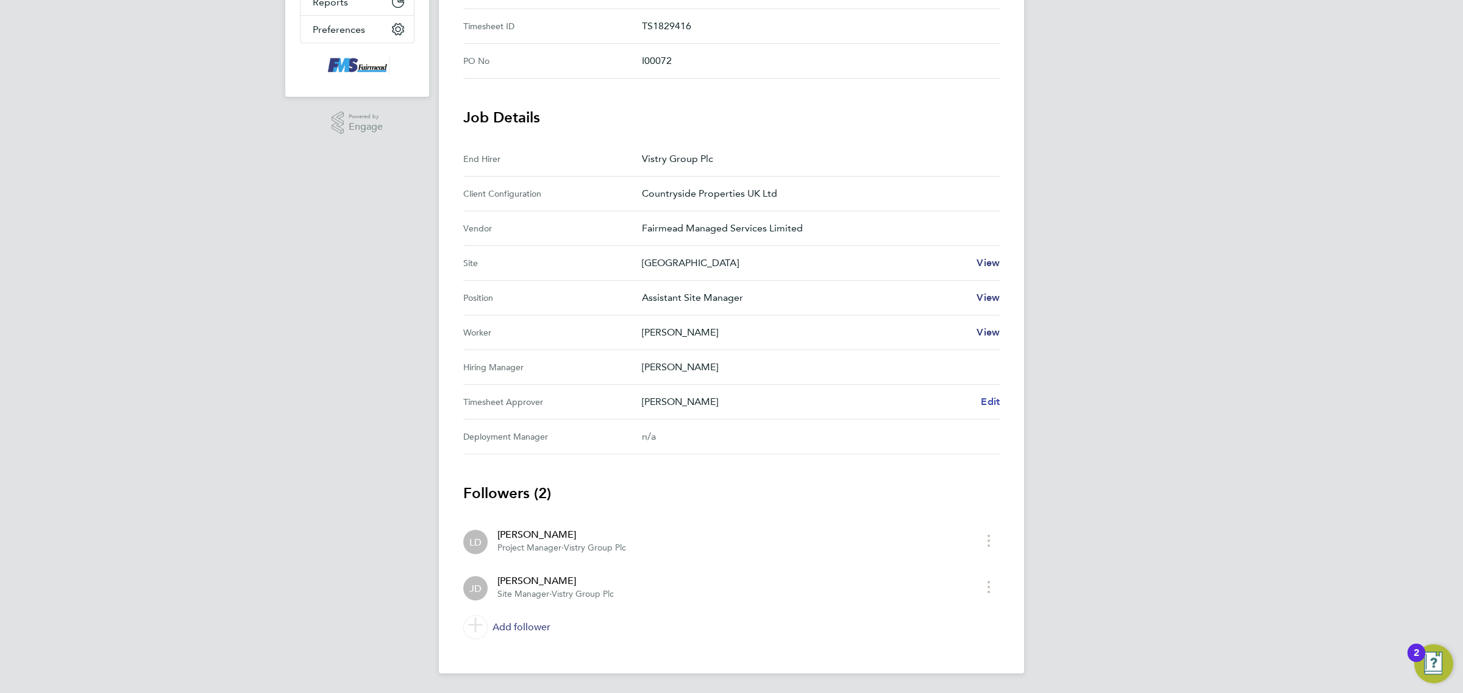
click at [993, 401] on span "Edit" at bounding box center [990, 402] width 19 height 12
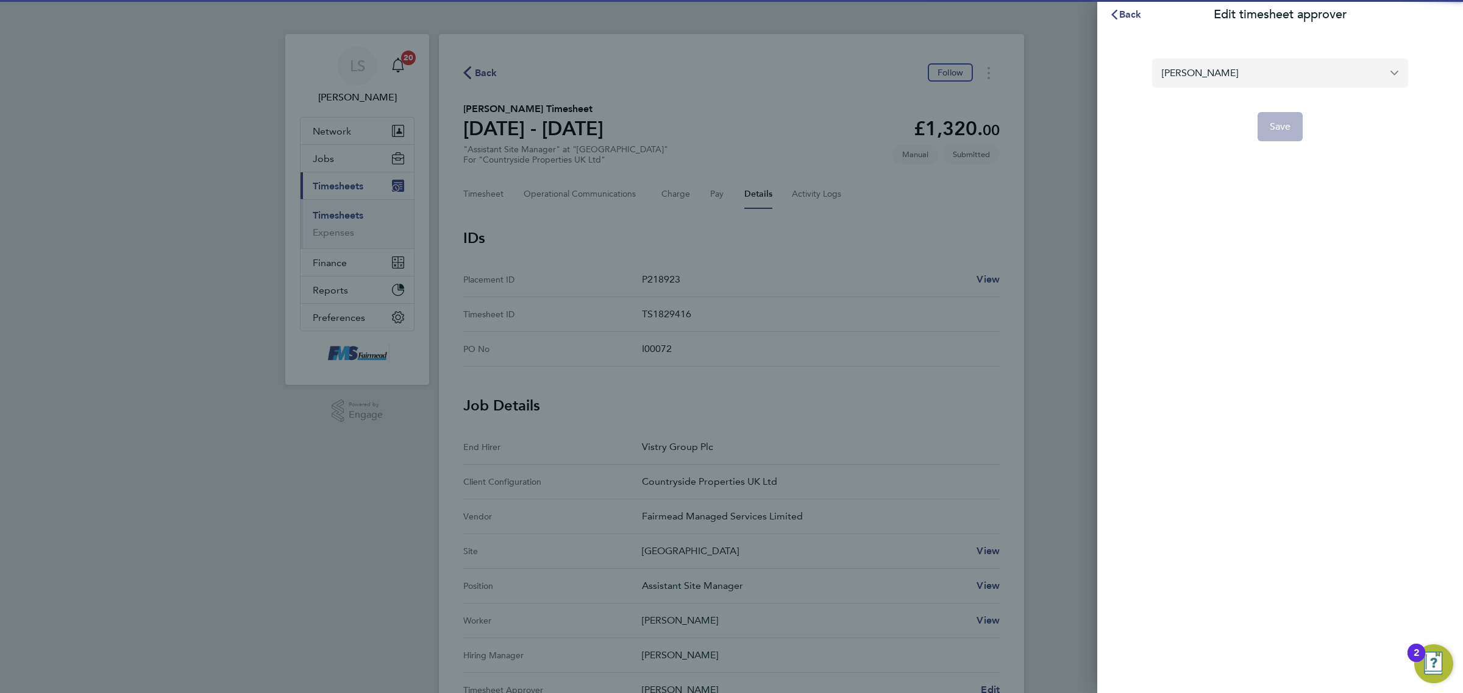
click at [1311, 76] on input "[PERSON_NAME]" at bounding box center [1280, 73] width 256 height 29
click at [1170, 110] on span "[PERSON_NAME]" at bounding box center [1200, 103] width 79 height 15
type input "[PERSON_NAME]"
click at [1278, 133] on button "Save" at bounding box center [1280, 126] width 46 height 29
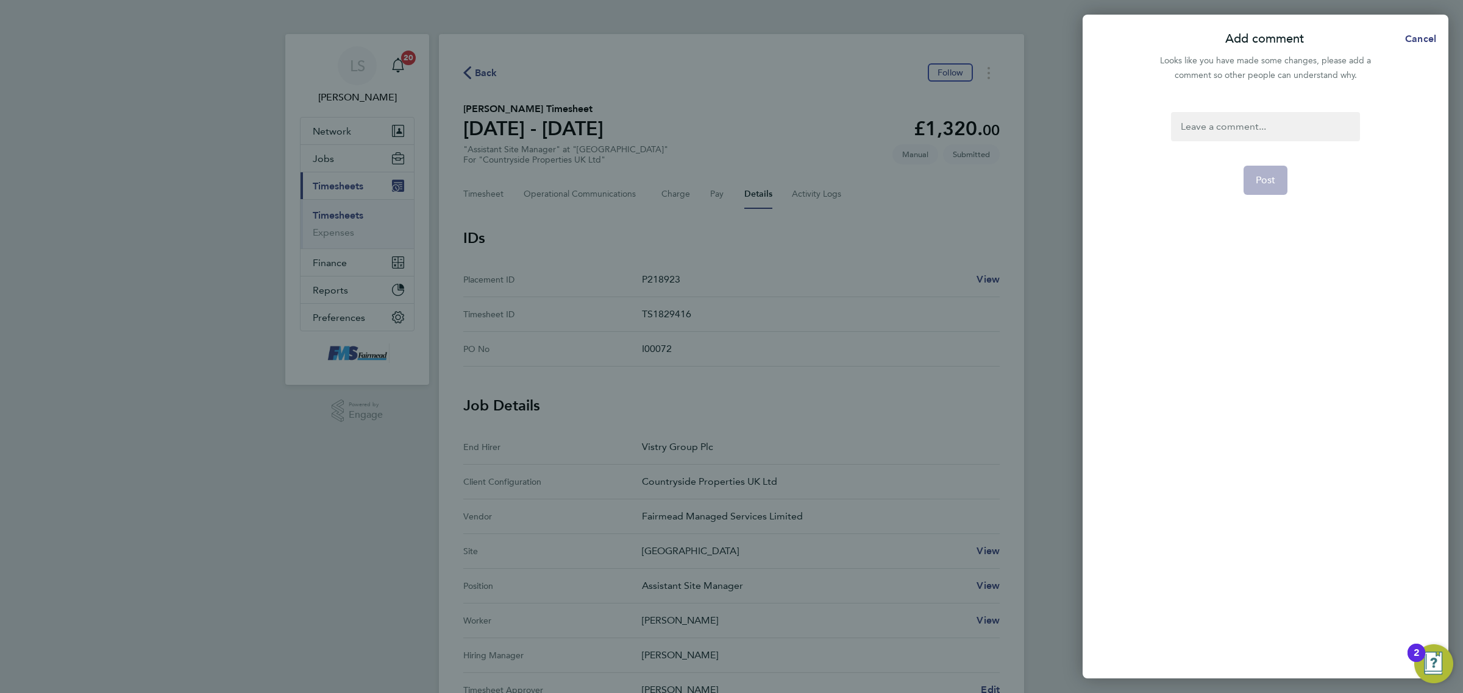
click at [1235, 122] on div at bounding box center [1265, 126] width 188 height 29
click at [1269, 168] on button "Post" at bounding box center [1265, 180] width 44 height 29
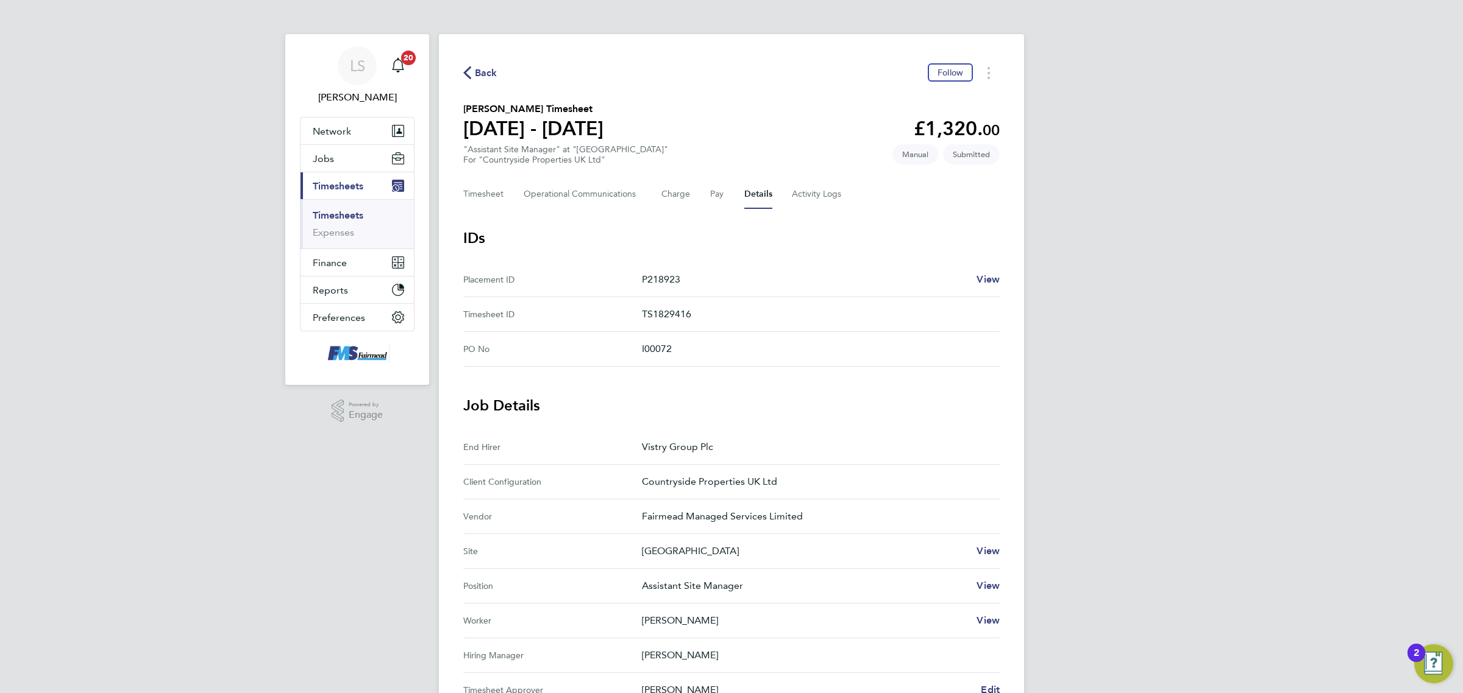
click at [352, 215] on link "Timesheets" at bounding box center [338, 216] width 51 height 12
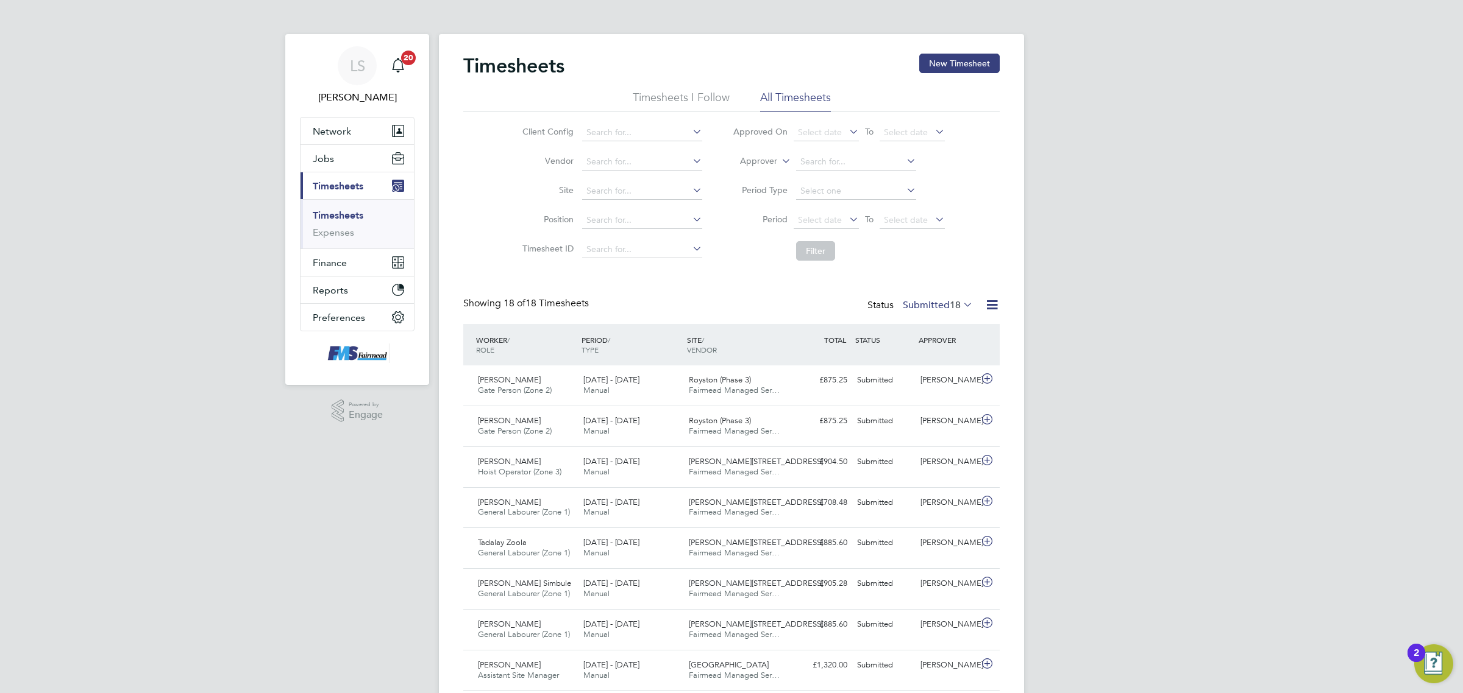
click at [934, 310] on label "Submitted 18" at bounding box center [938, 305] width 70 height 12
click at [938, 348] on li "Saved" at bounding box center [916, 344] width 56 height 17
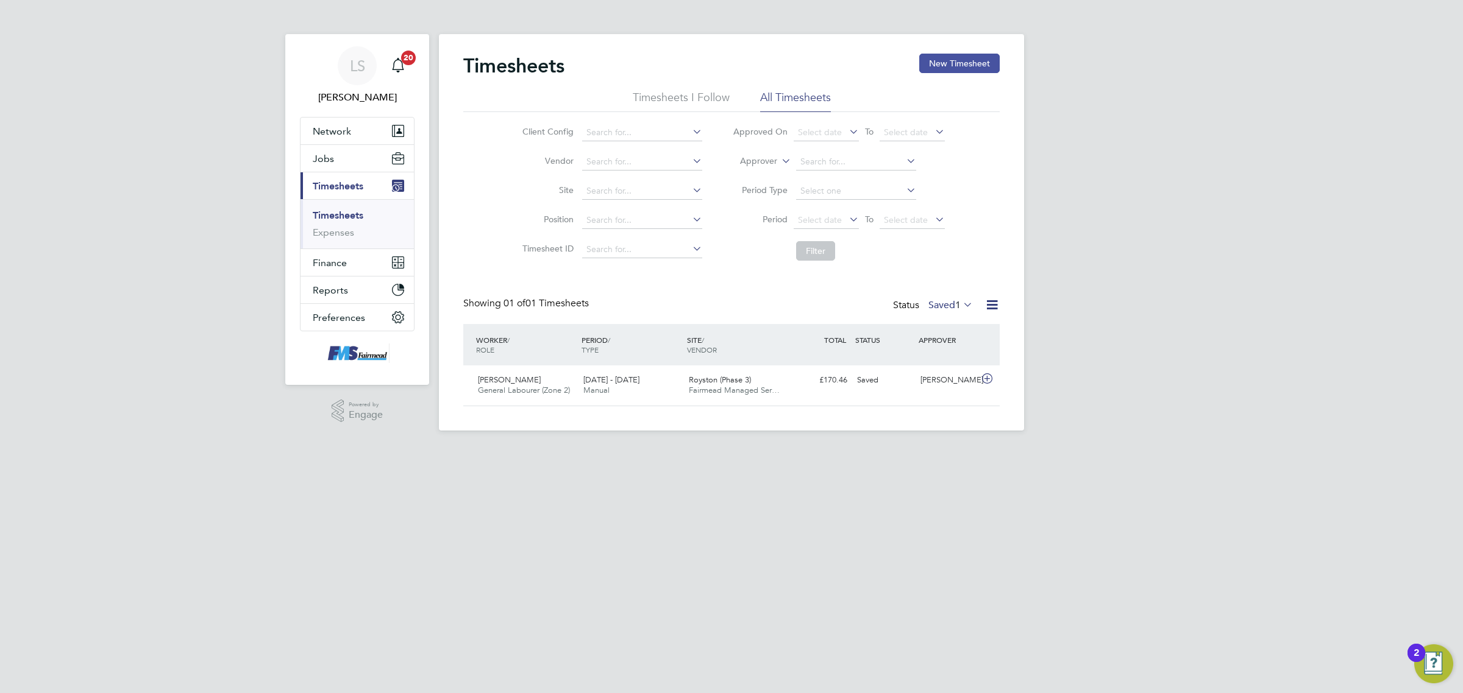
click at [970, 62] on button "New Timesheet" at bounding box center [959, 64] width 80 height 20
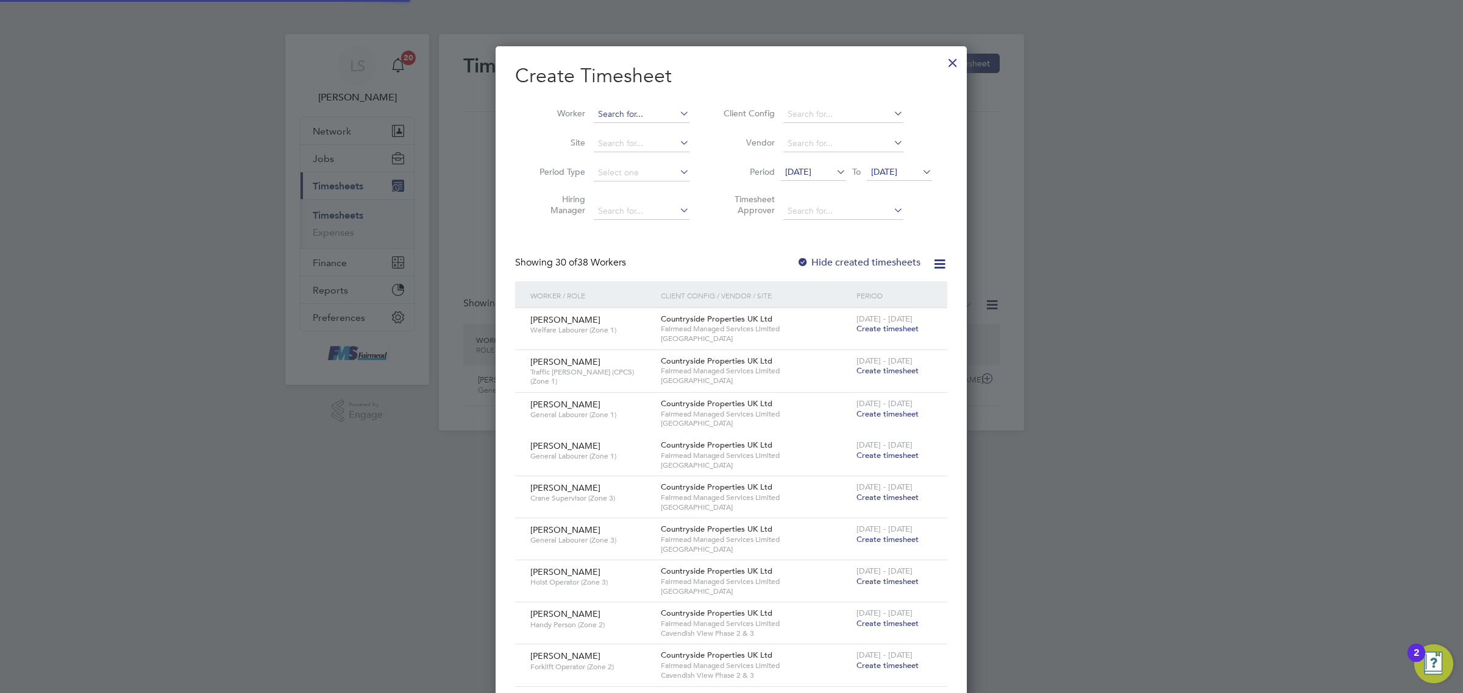
click at [653, 108] on input at bounding box center [642, 114] width 96 height 17
click at [626, 192] on li "Elli e-May Newcombe-Smith" at bounding box center [652, 197] width 119 height 16
type input "Ellie-May Newcombe-Smith"
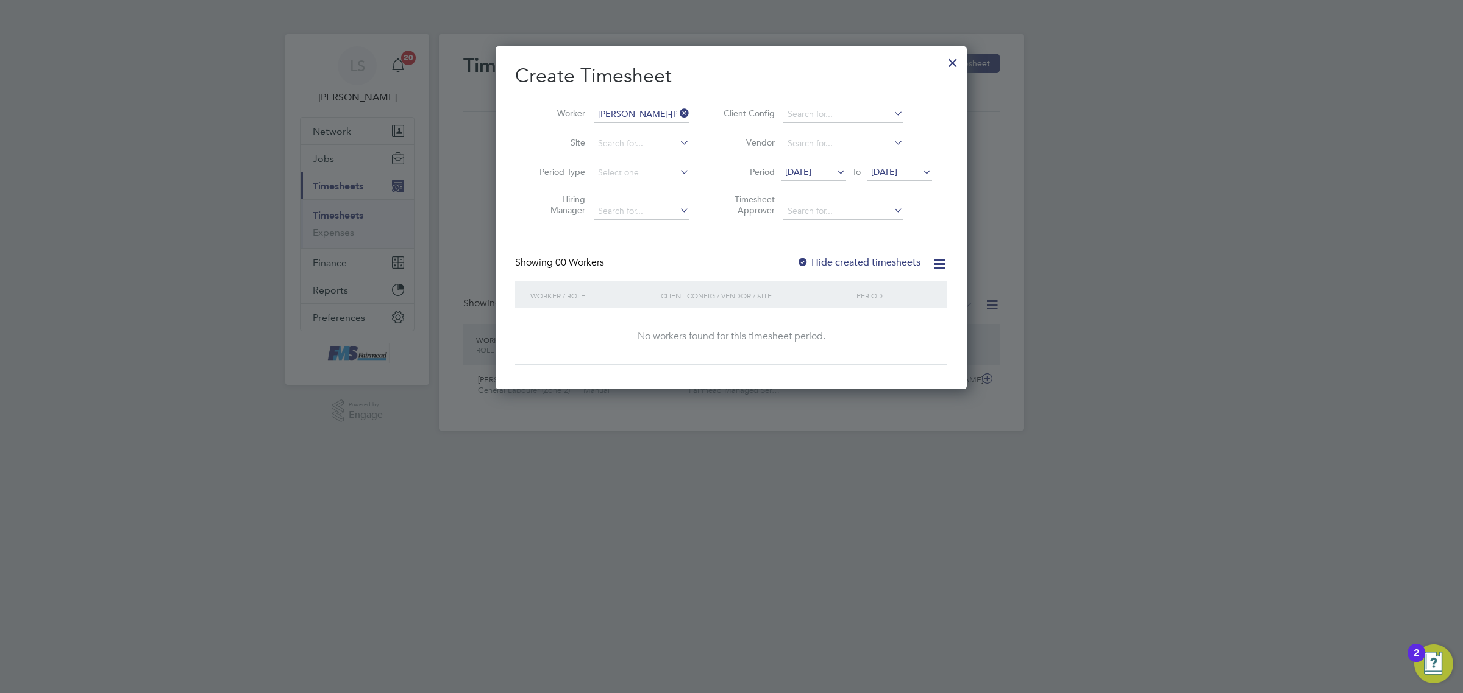
click at [917, 177] on span "[DATE]" at bounding box center [899, 173] width 65 height 16
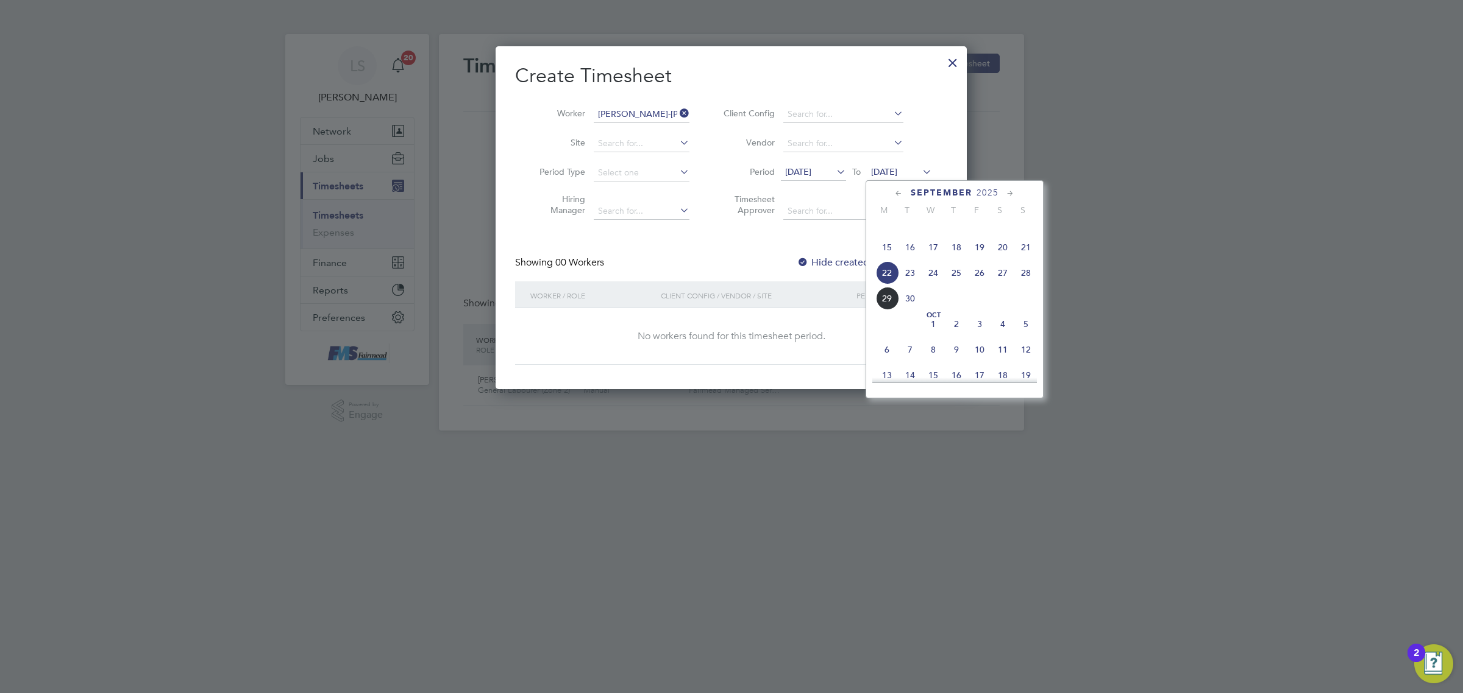
click at [1025, 285] on span "28" at bounding box center [1025, 272] width 23 height 23
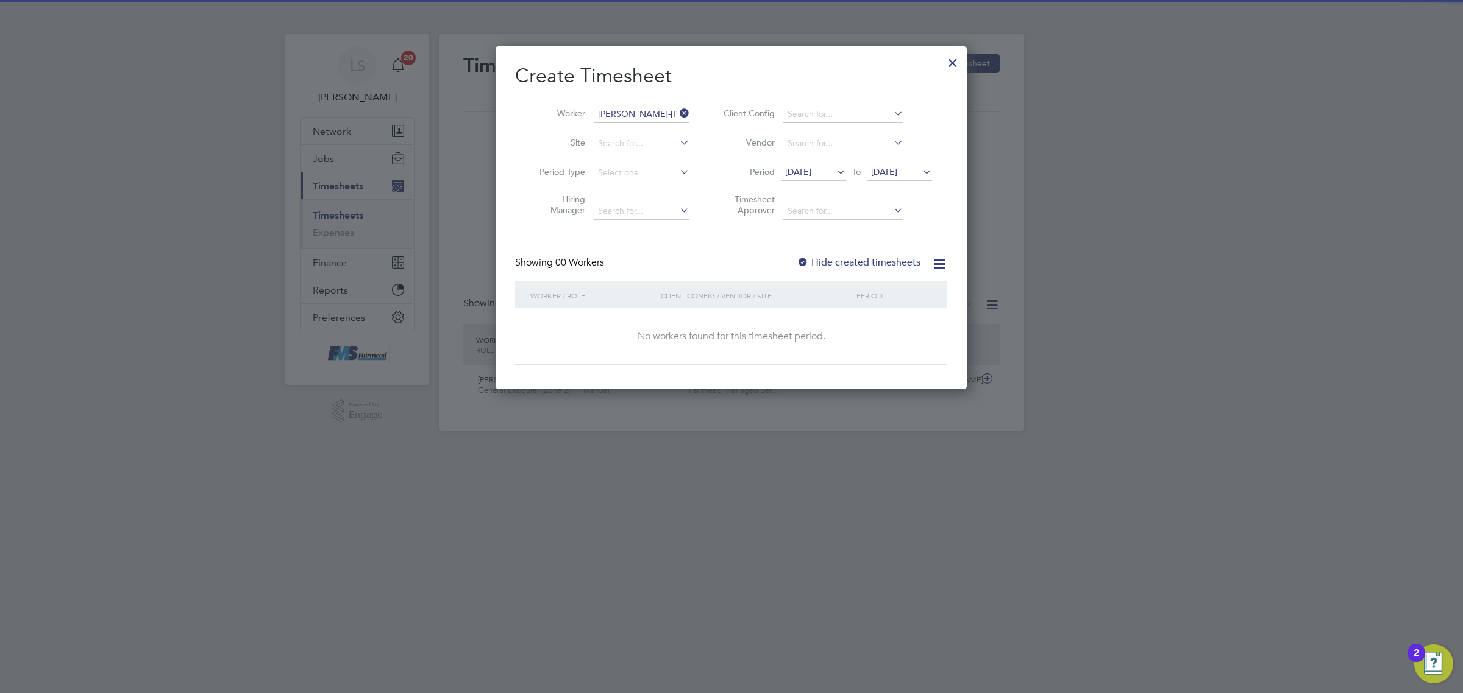
click at [891, 262] on label "Hide created timesheets" at bounding box center [858, 263] width 124 height 12
click at [890, 263] on label "Hide created timesheets" at bounding box center [858, 263] width 124 height 12
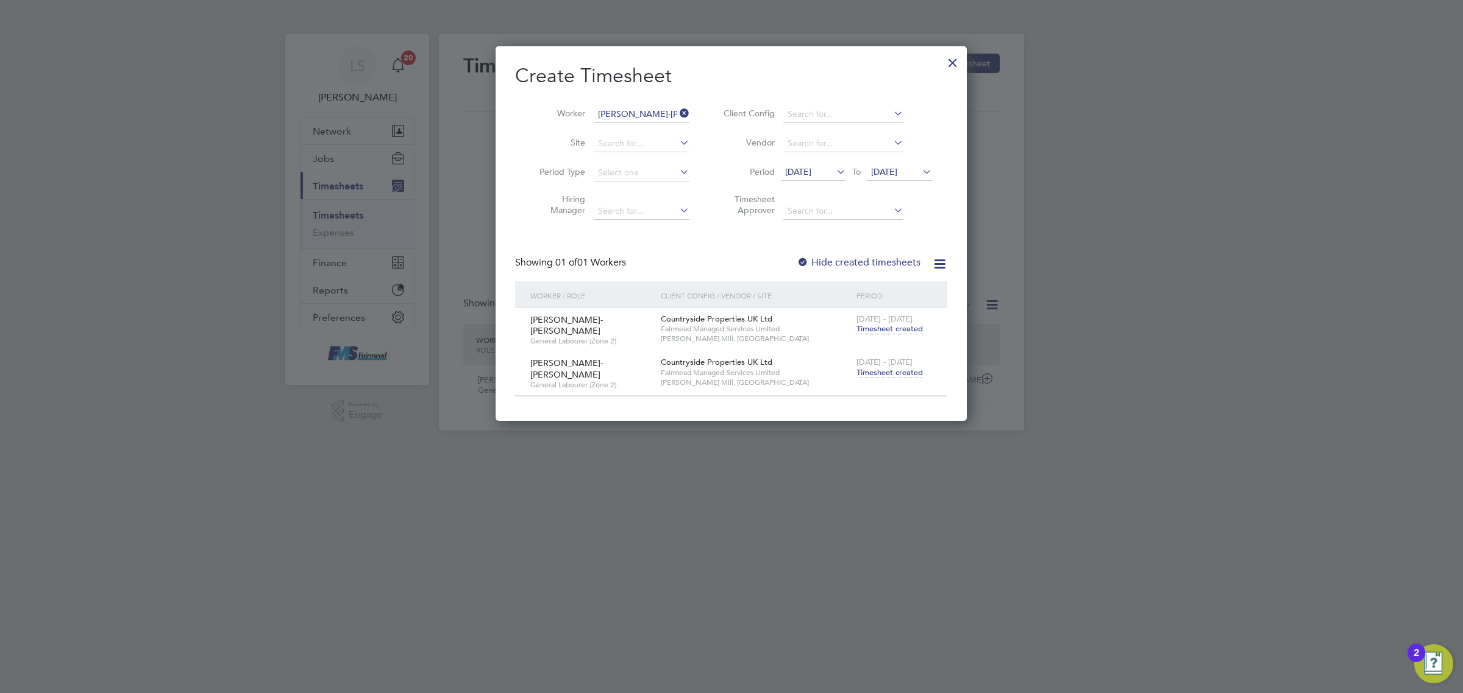
click at [878, 372] on span "Timesheet created" at bounding box center [889, 372] width 66 height 11
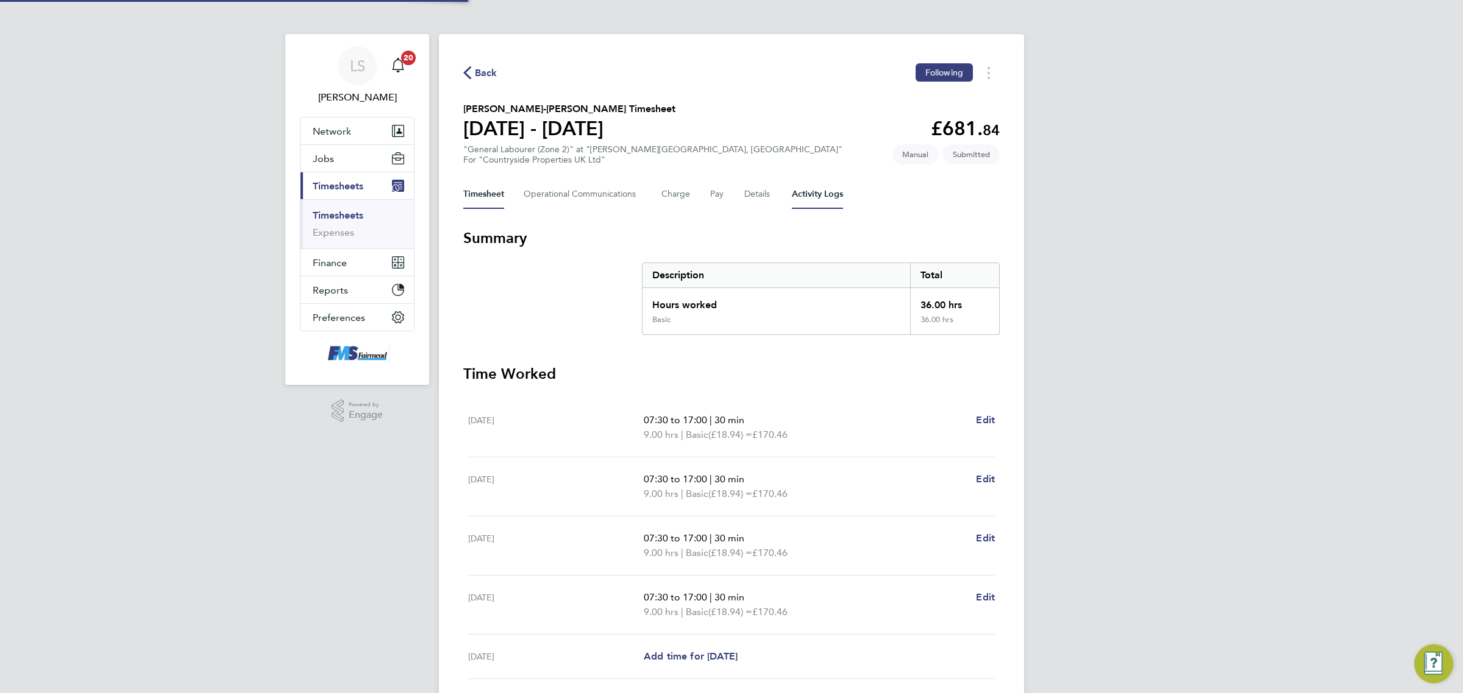
click at [838, 207] on div "Back Following Ellie-May Newcombe-Smith's Timesheet 22 - 28 Sept 2025 £681. 84 …" at bounding box center [731, 400] width 585 height 733
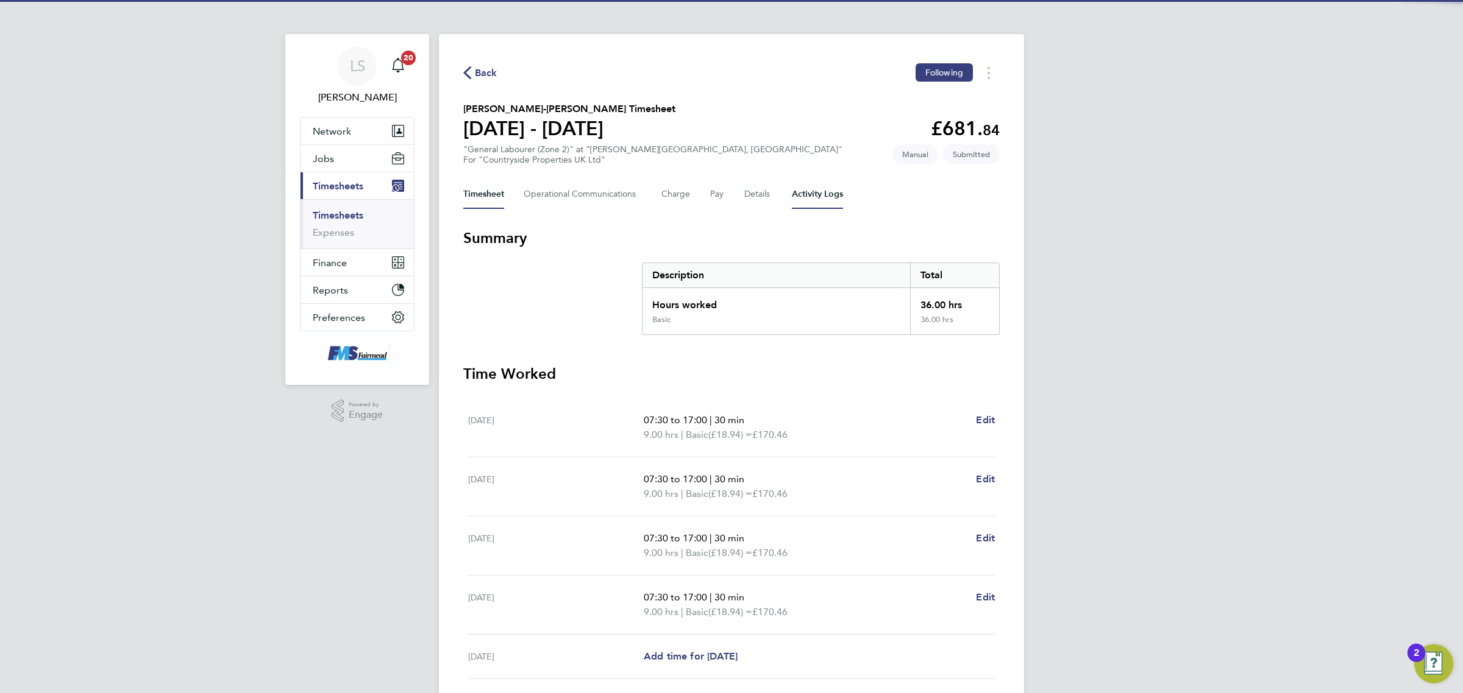
click at [835, 196] on Logs-tab "Activity Logs" at bounding box center [817, 194] width 51 height 29
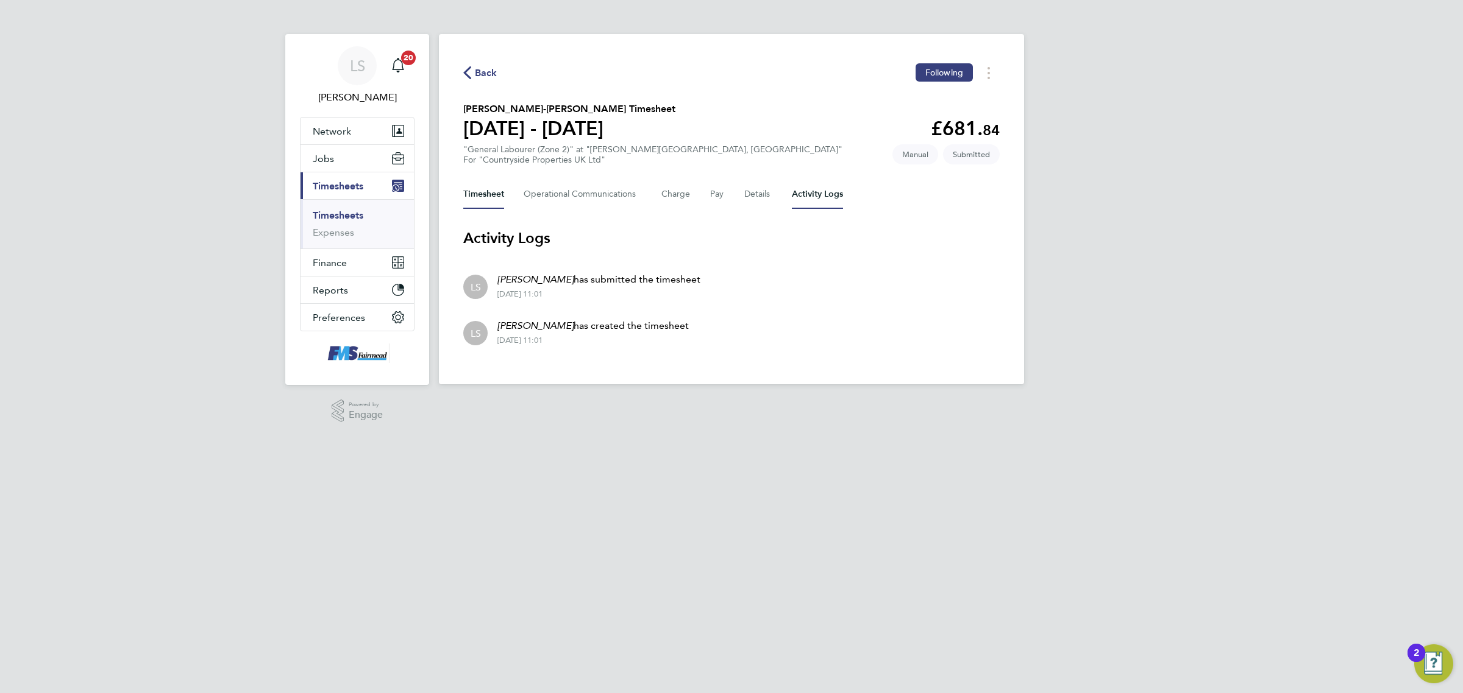
click at [486, 190] on button "Timesheet" at bounding box center [483, 194] width 41 height 29
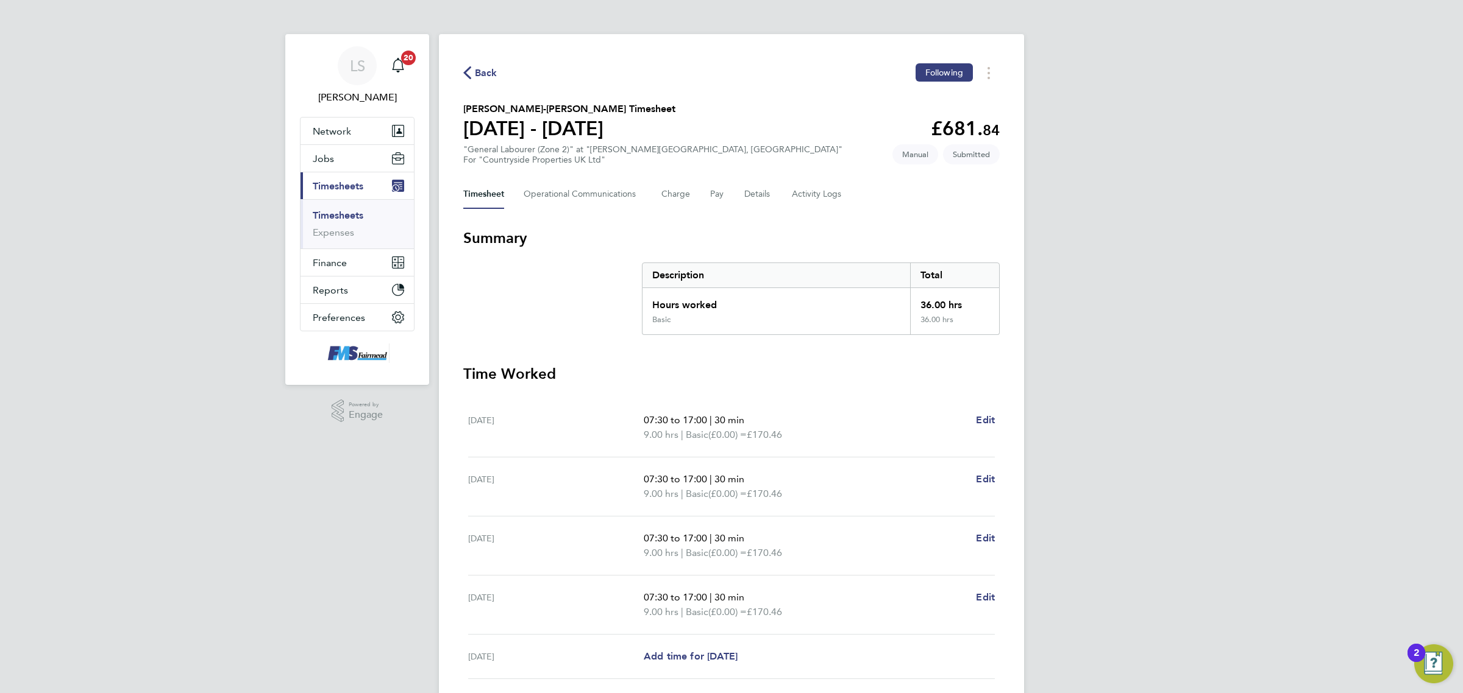
click at [357, 209] on ul "Timesheets Expenses" at bounding box center [356, 223] width 113 height 49
click at [357, 211] on link "Timesheets" at bounding box center [338, 216] width 51 height 12
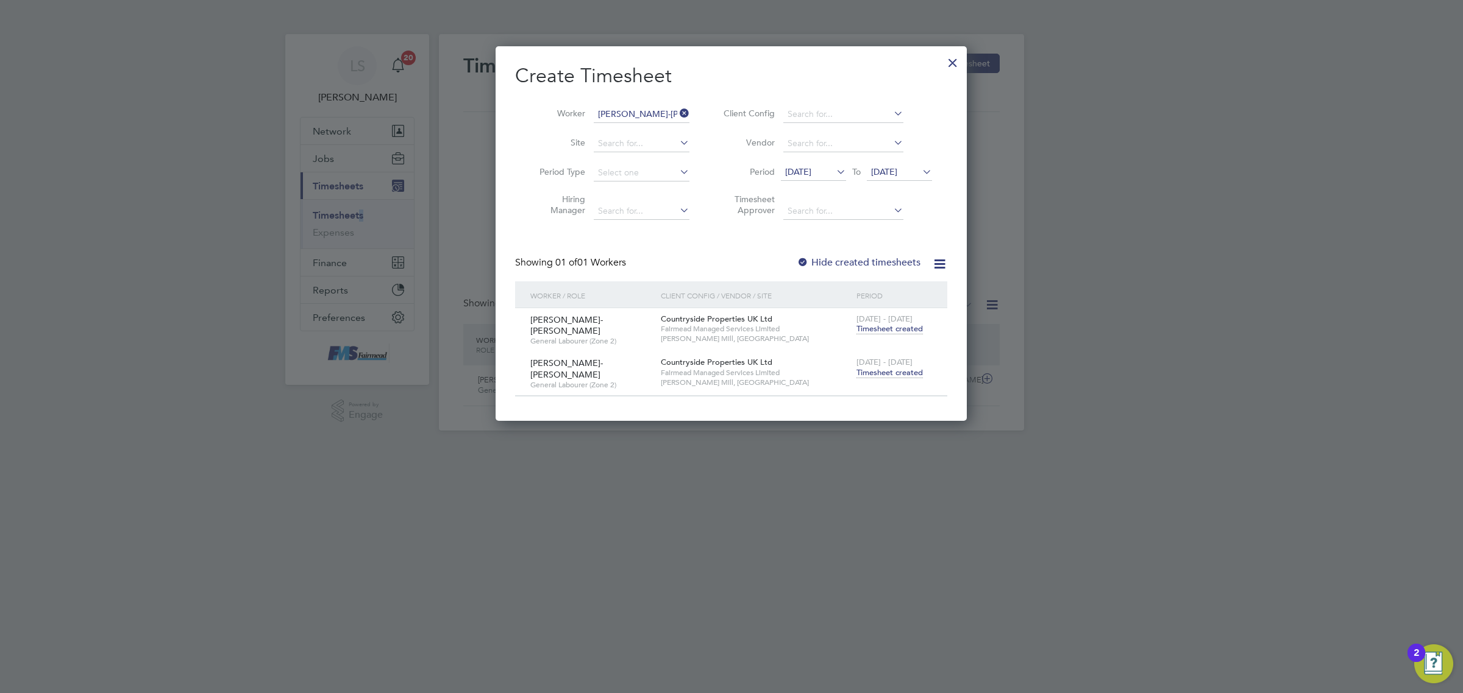
click at [952, 67] on div at bounding box center [953, 60] width 22 height 22
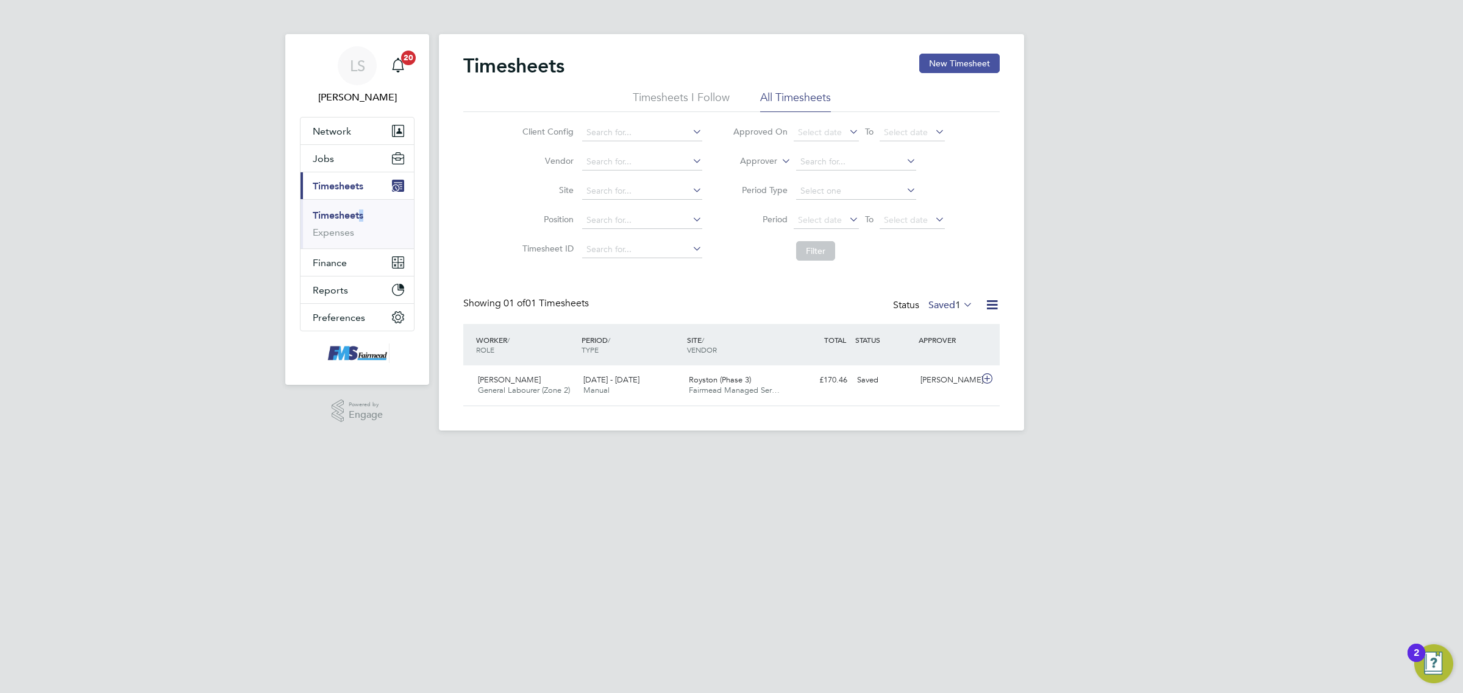
click at [943, 55] on button "New Timesheet" at bounding box center [959, 64] width 80 height 20
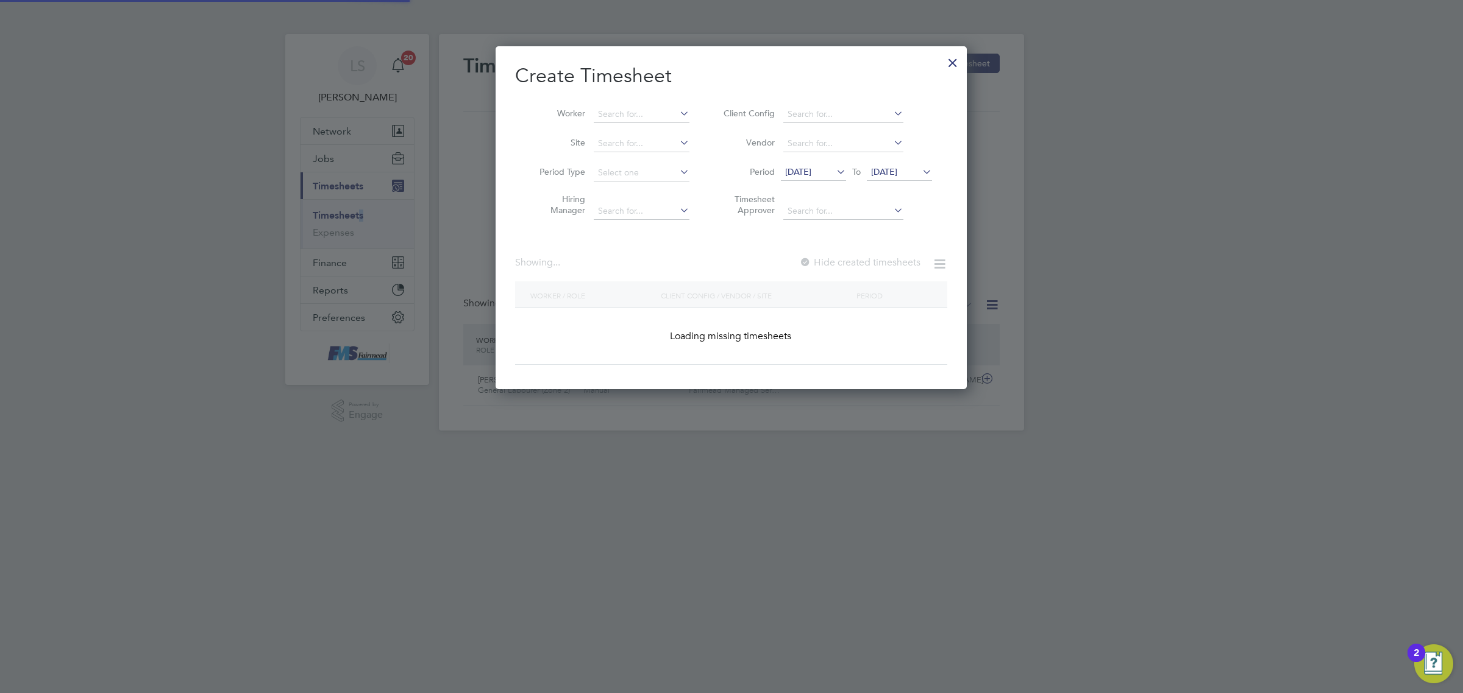
scroll to position [1673, 471]
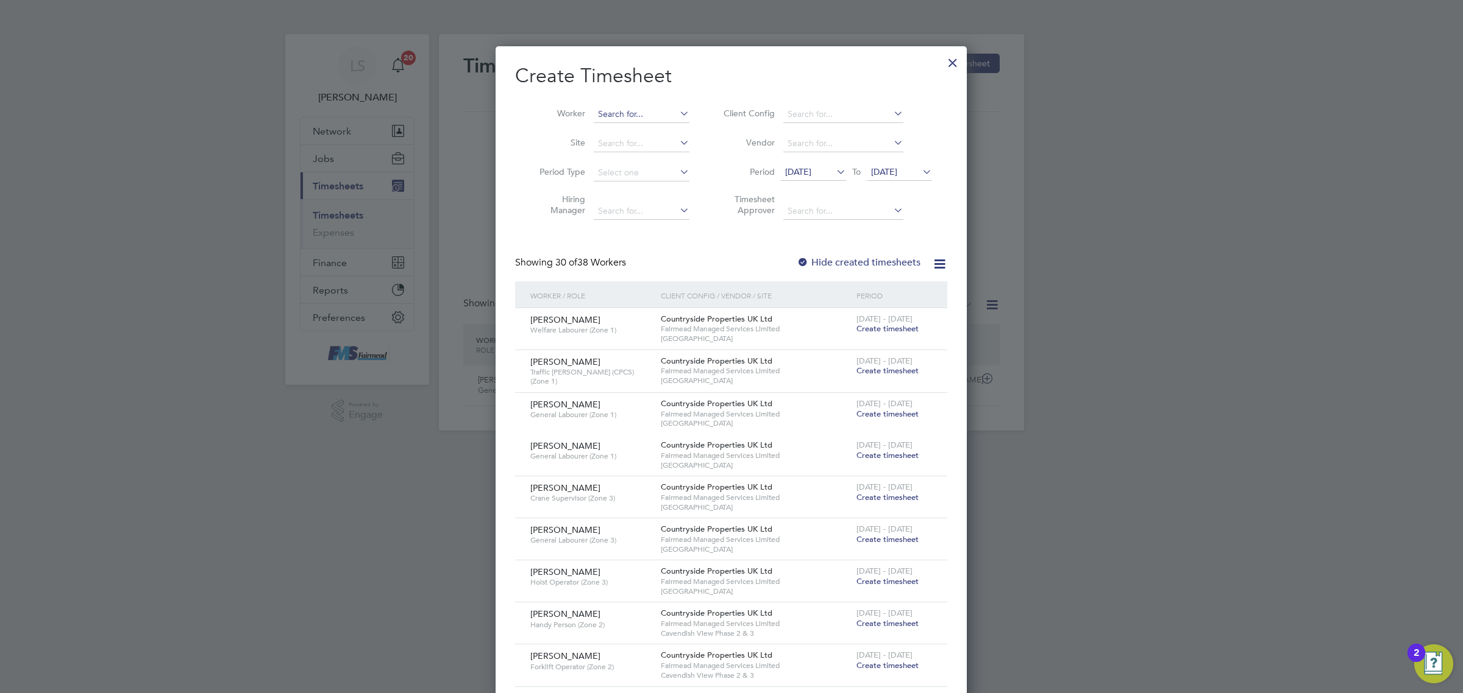
click at [632, 115] on input at bounding box center [642, 114] width 96 height 17
click at [628, 132] on li "Peter L e Clerc" at bounding box center [650, 130] width 115 height 16
type input "[PERSON_NAME]"
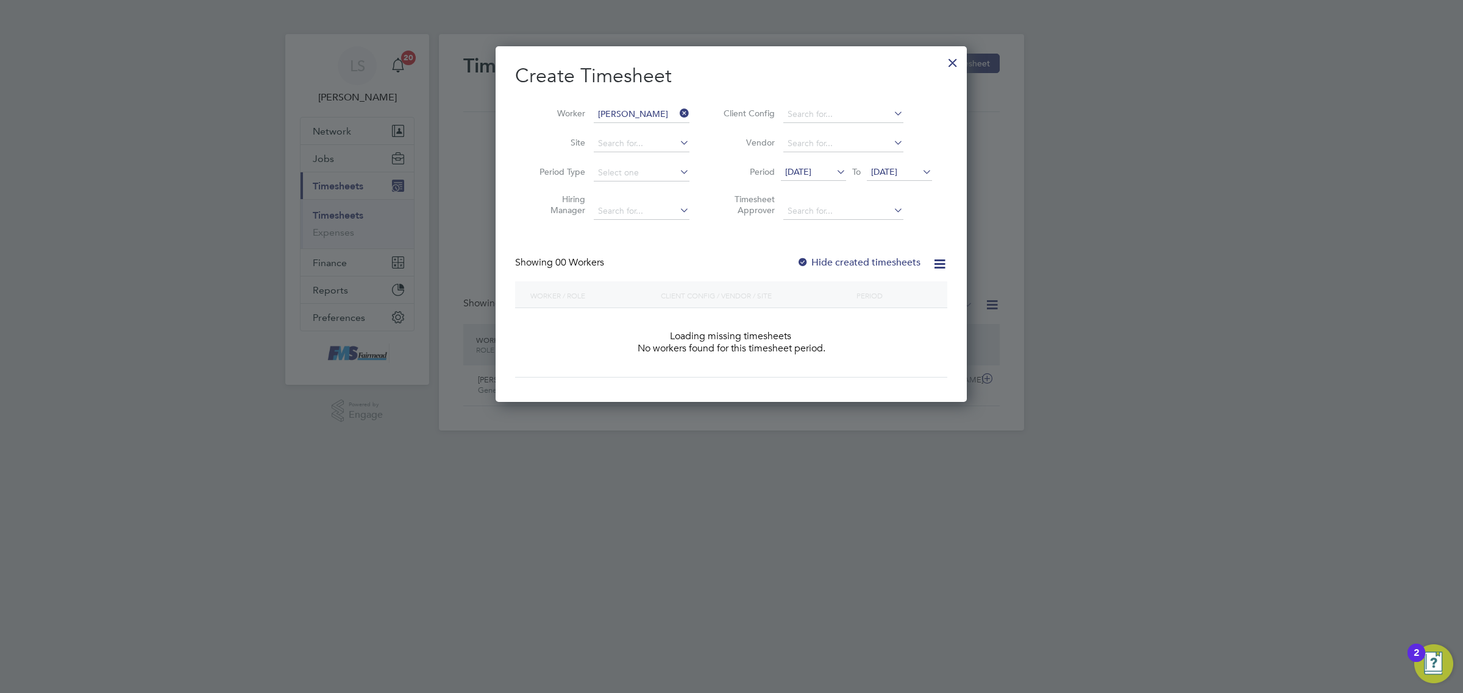
scroll to position [342, 471]
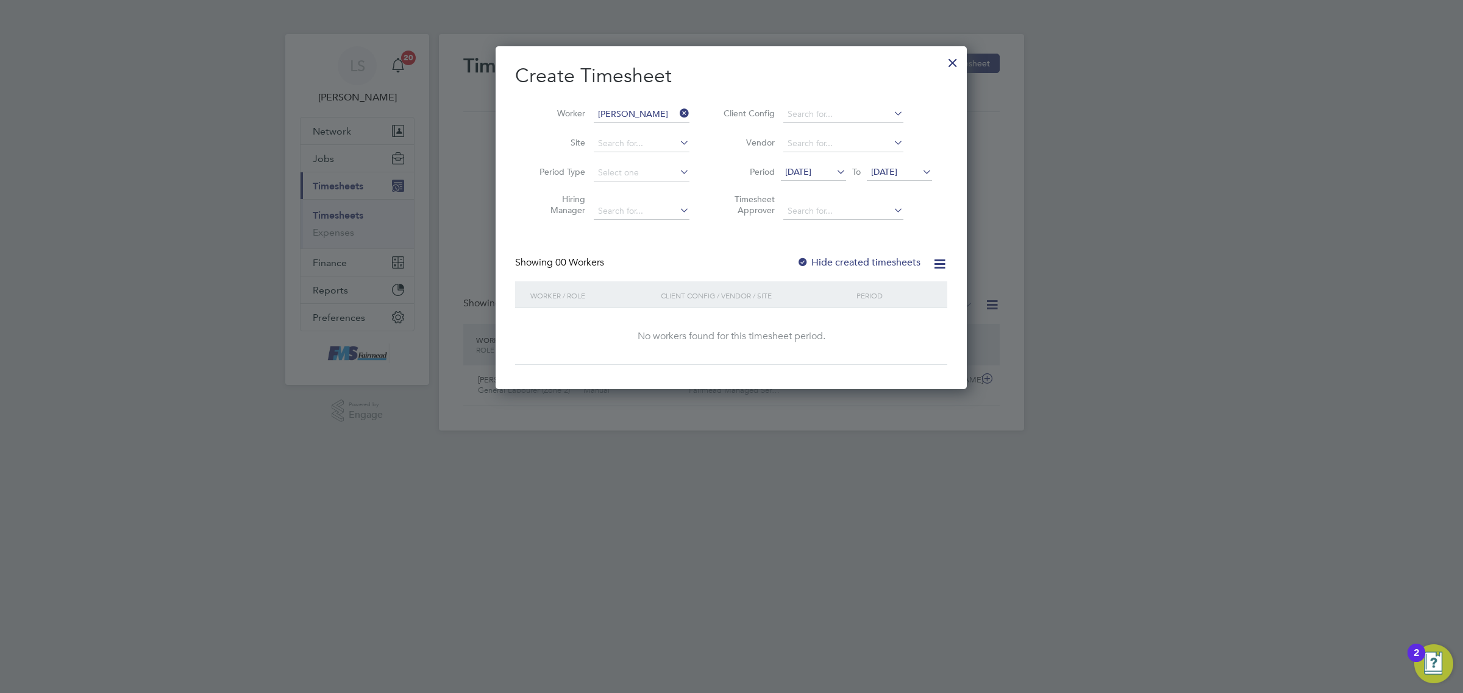
click at [897, 169] on span "[DATE]" at bounding box center [884, 171] width 26 height 11
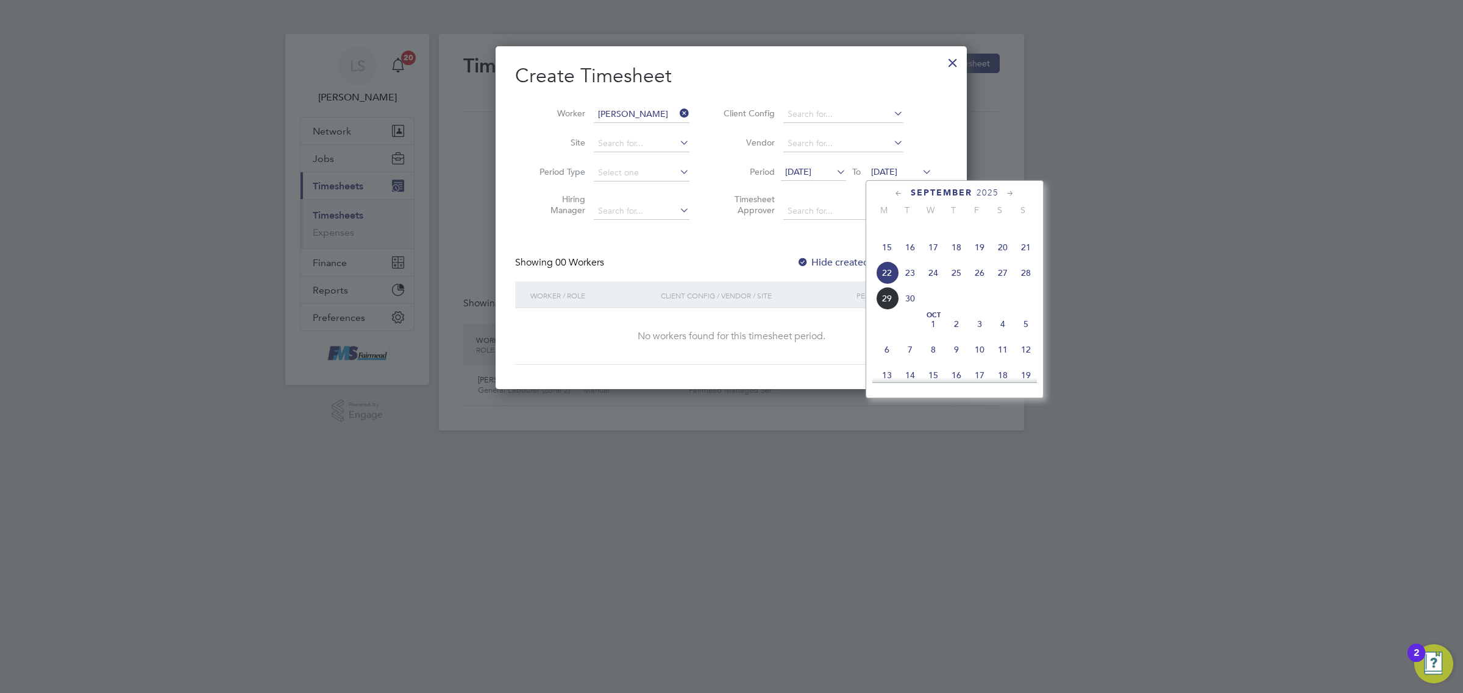
click at [1026, 285] on span "28" at bounding box center [1025, 272] width 23 height 23
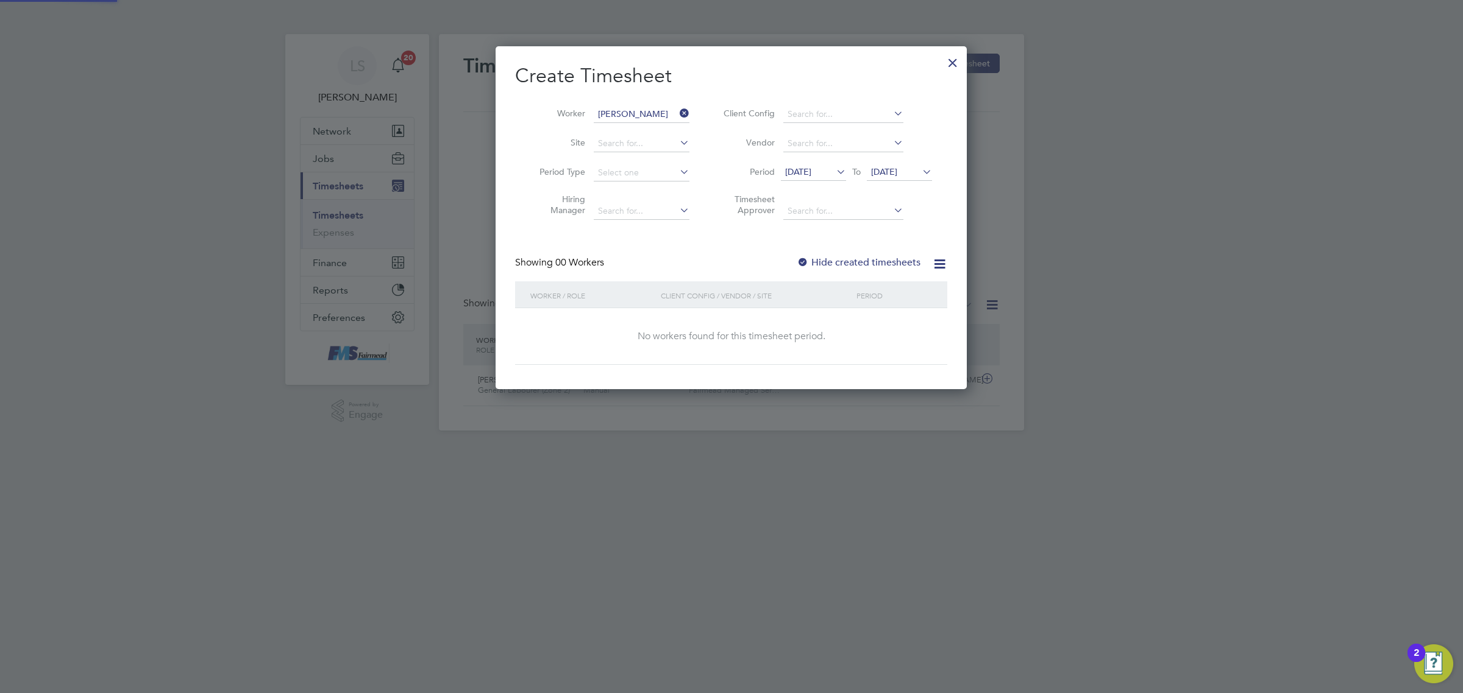
scroll to position [342, 471]
click at [841, 262] on label "Hide created timesheets" at bounding box center [858, 263] width 124 height 12
click at [839, 238] on div "Create Timesheet Worker Peter Le Clerc Site Period Type Hiring Manager Client C…" at bounding box center [731, 214] width 432 height 302
click at [851, 261] on label "Hide created timesheets" at bounding box center [858, 263] width 124 height 12
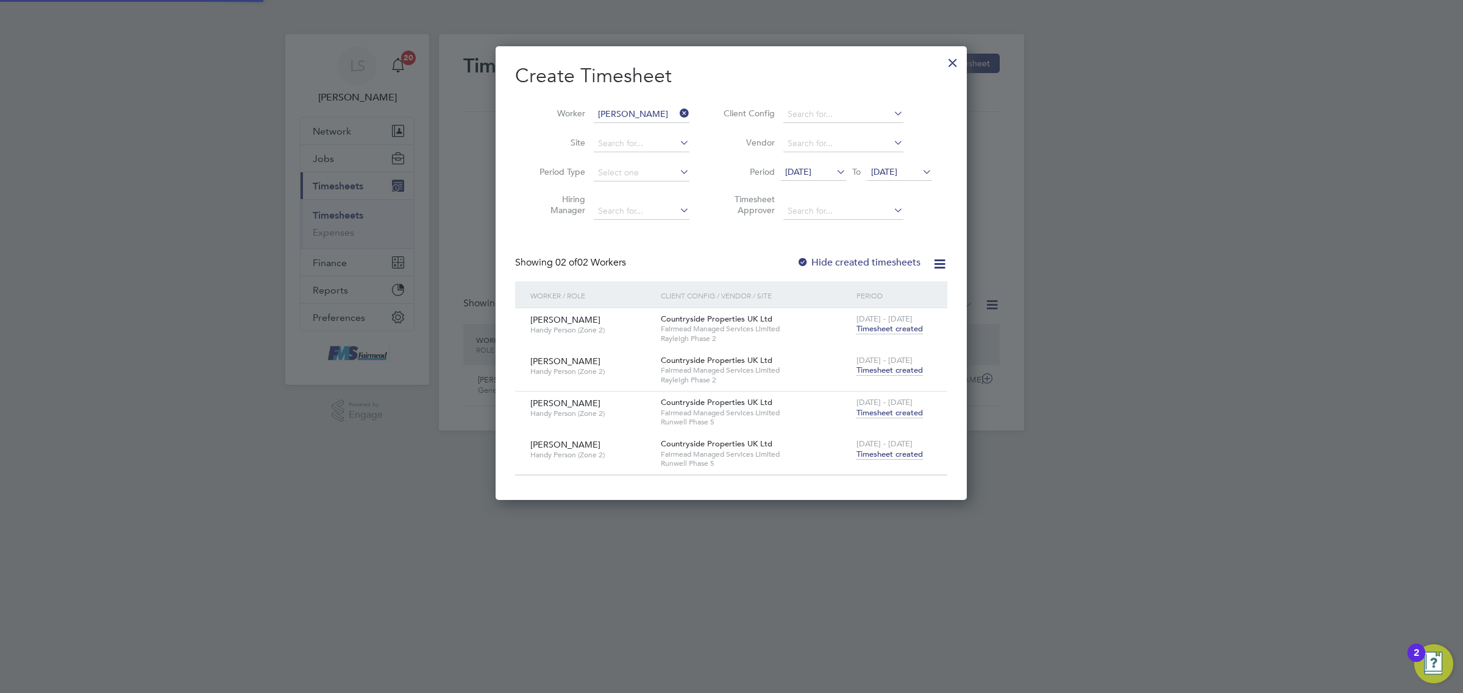
scroll to position [454, 471]
click at [903, 453] on span "Timesheet created" at bounding box center [889, 454] width 66 height 11
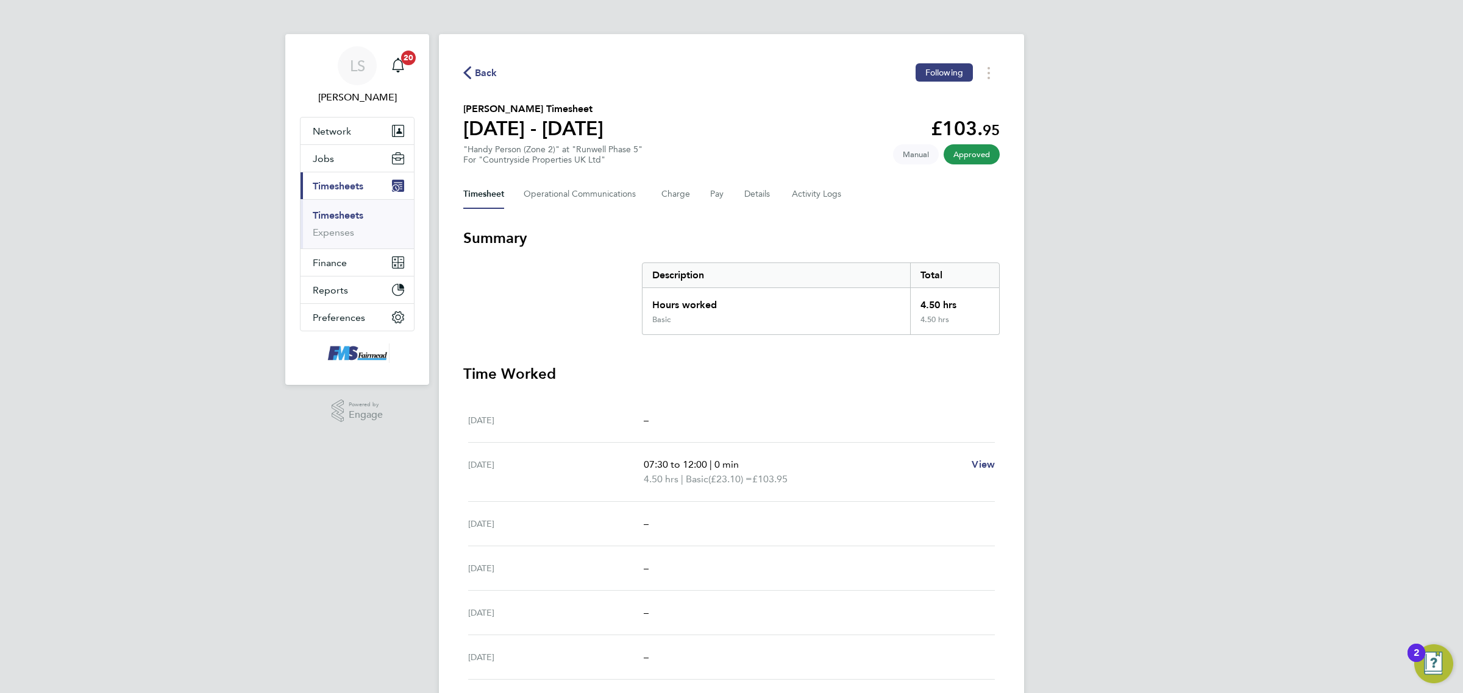
click at [494, 68] on span "Back" at bounding box center [486, 73] width 23 height 15
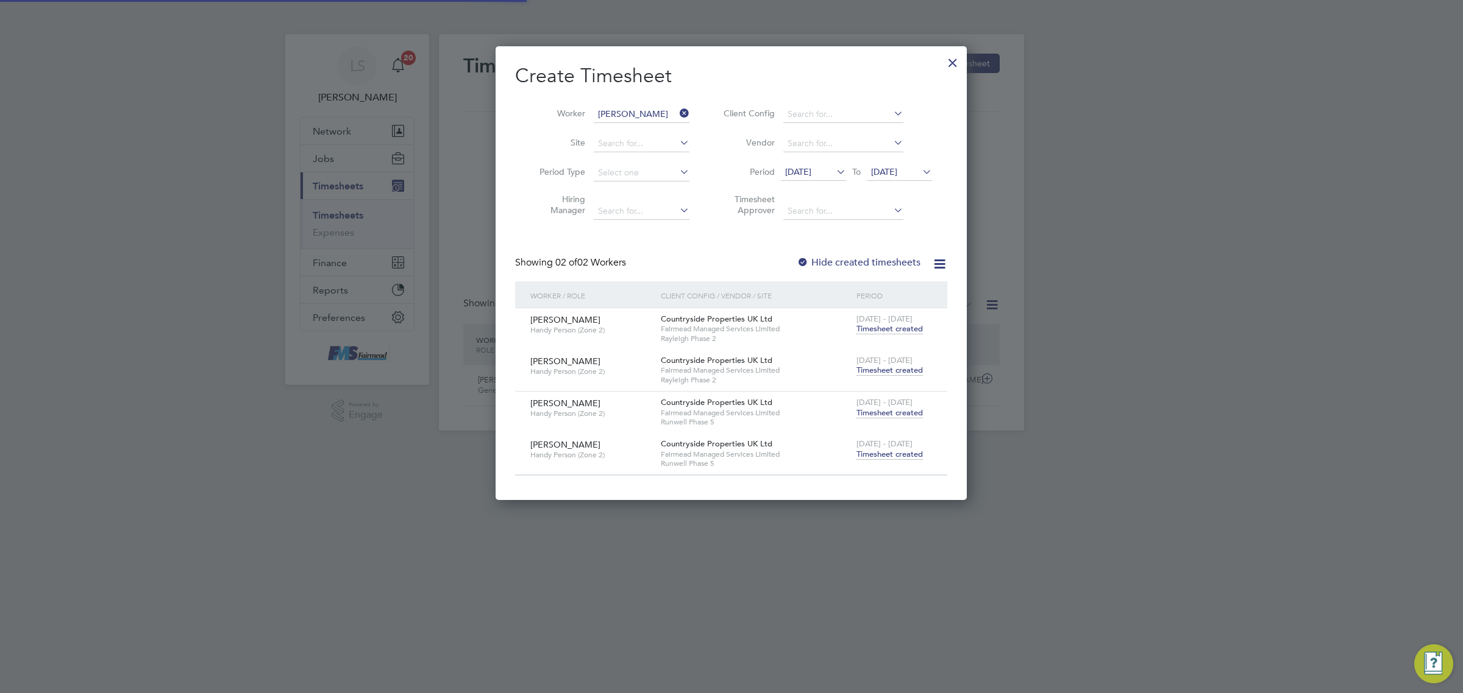
scroll to position [30, 105]
click at [910, 369] on span "Timesheet created" at bounding box center [889, 370] width 66 height 11
